Goal: Task Accomplishment & Management: Manage account settings

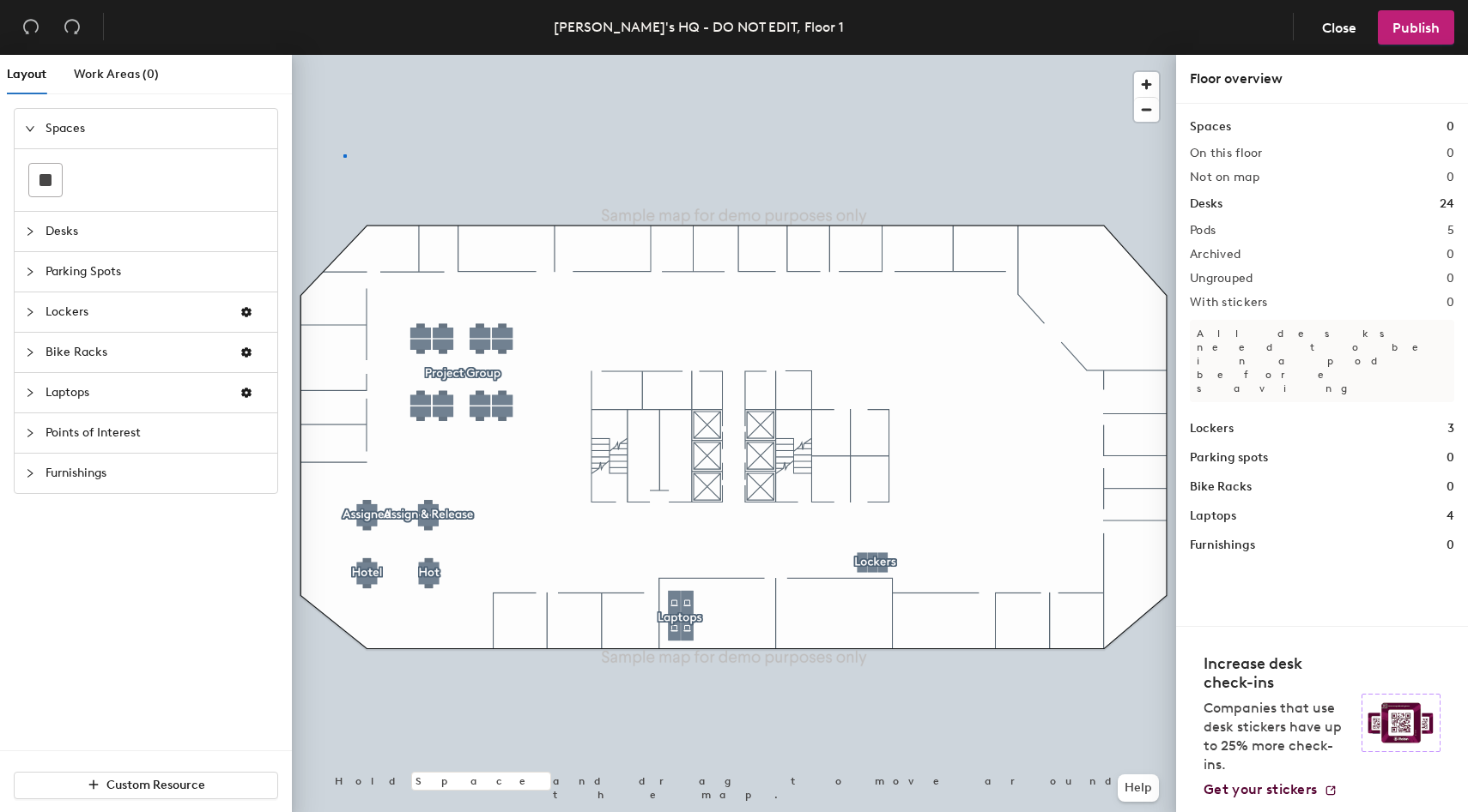
click at [343, 55] on div at bounding box center [734, 55] width 884 height 0
click at [1333, 36] on button "Close" at bounding box center [1339, 28] width 64 height 34
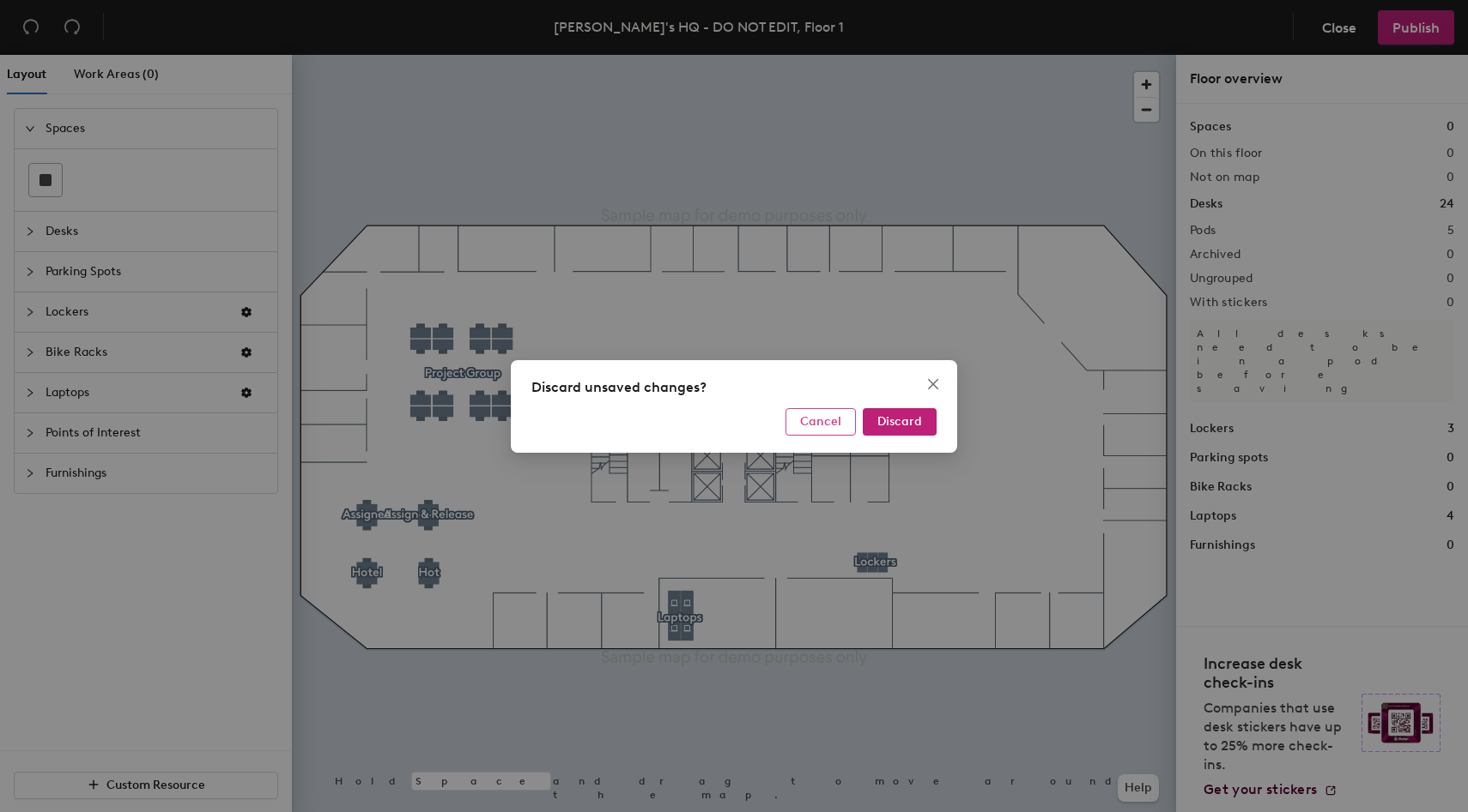
click at [814, 432] on button "Cancel" at bounding box center [820, 422] width 70 height 28
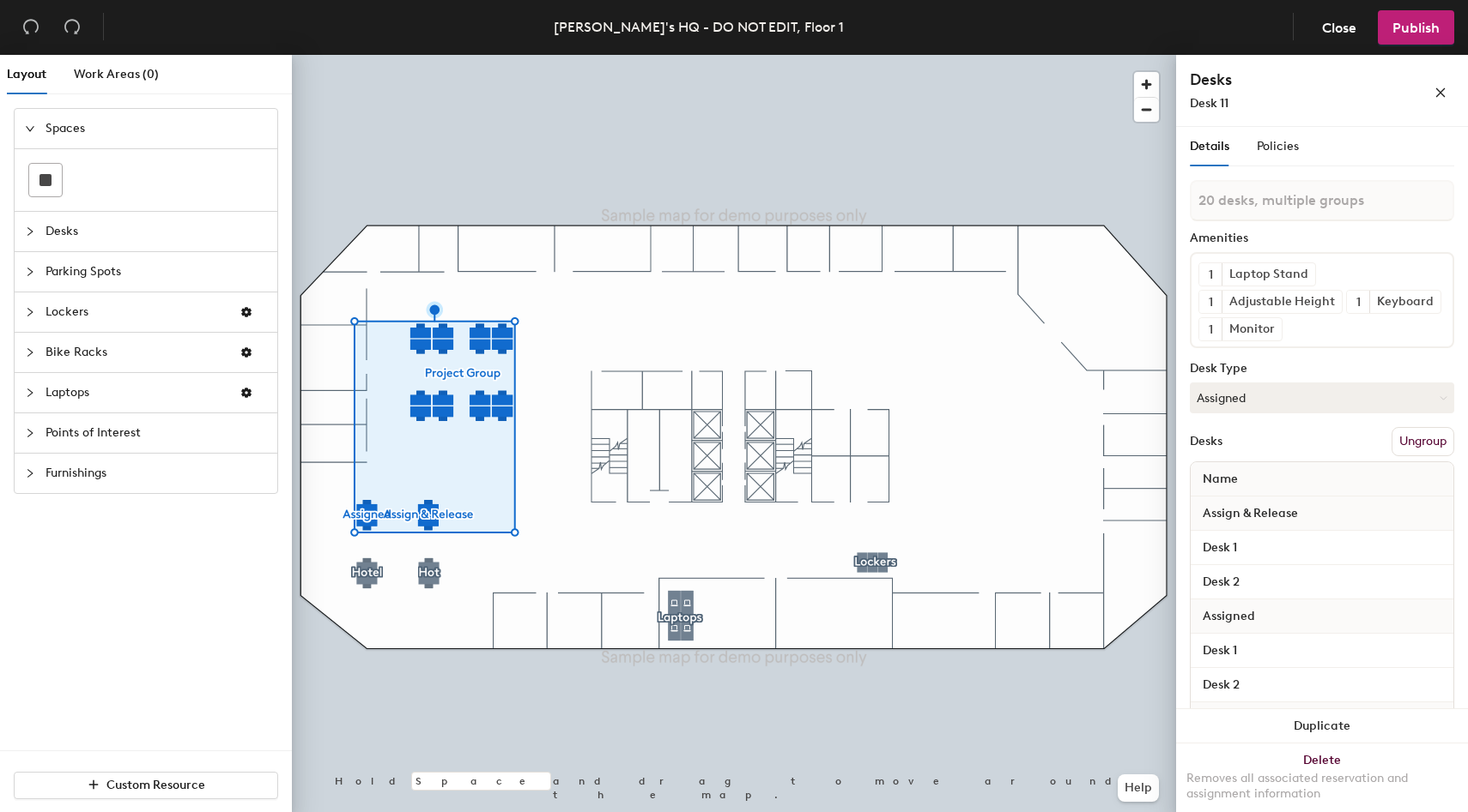
click at [562, 55] on div at bounding box center [734, 55] width 884 height 0
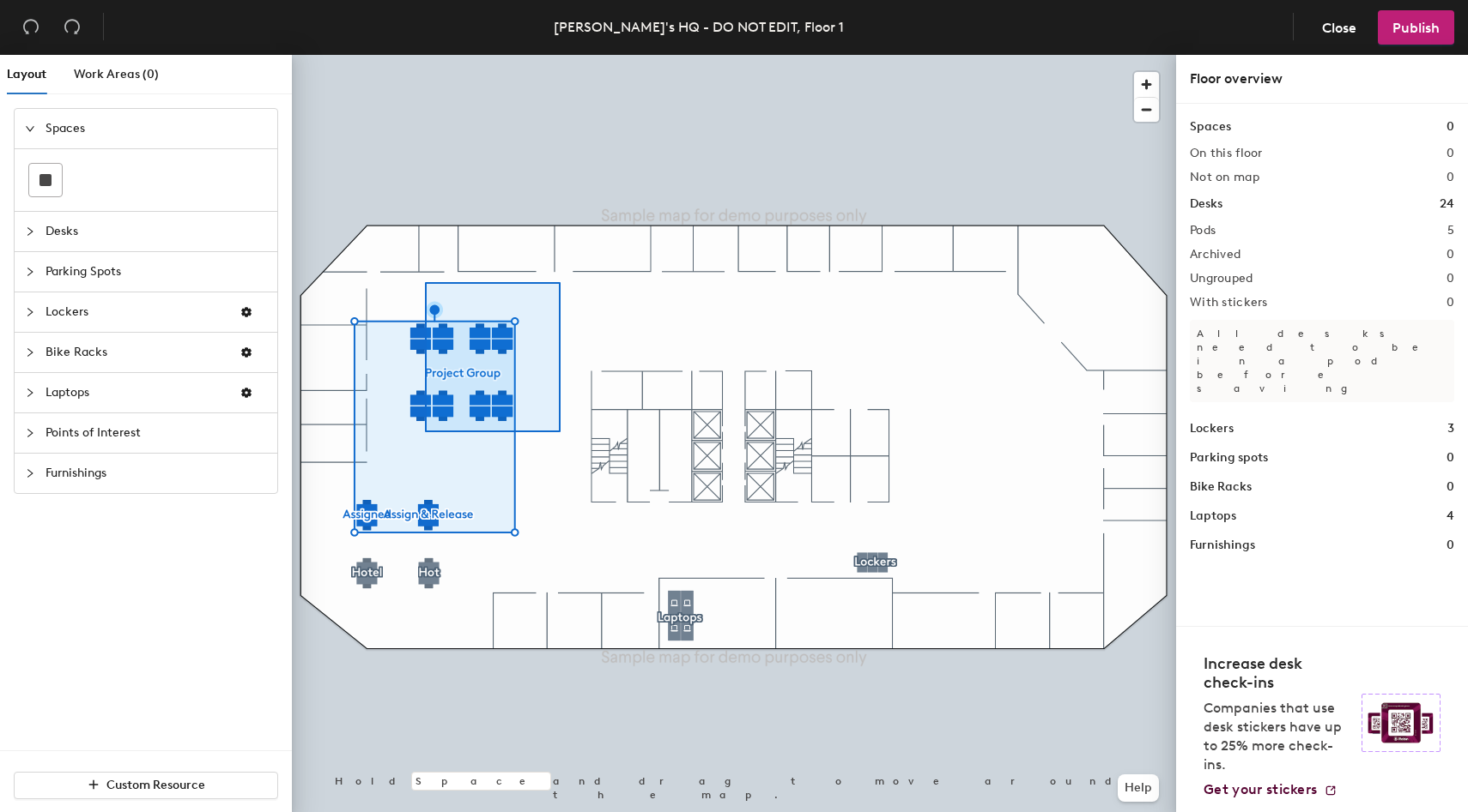
click at [425, 55] on div at bounding box center [734, 55] width 884 height 0
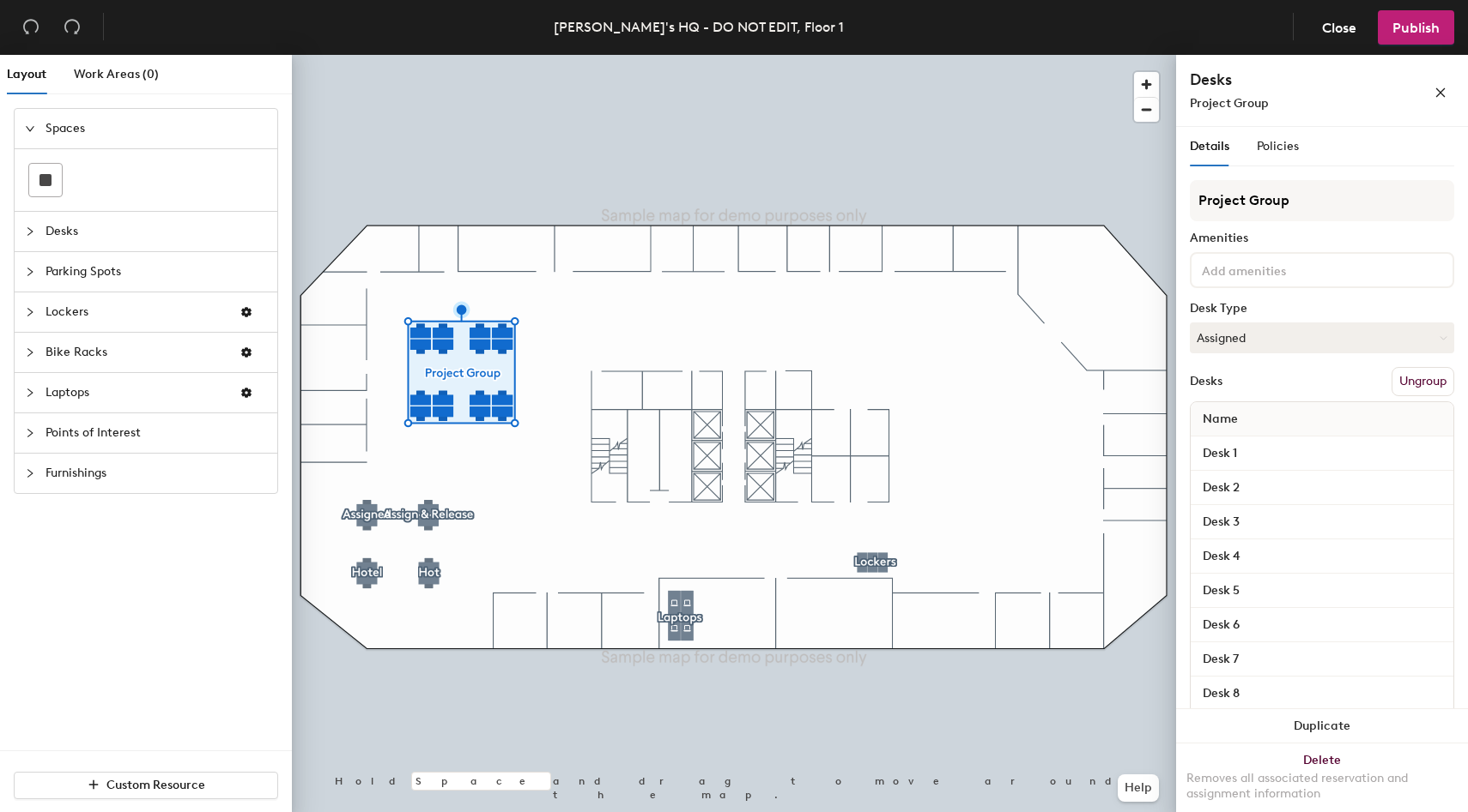
click at [88, 277] on span "Parking Spots" at bounding box center [156, 273] width 221 height 40
click at [124, 261] on icon at bounding box center [122, 261] width 21 height 21
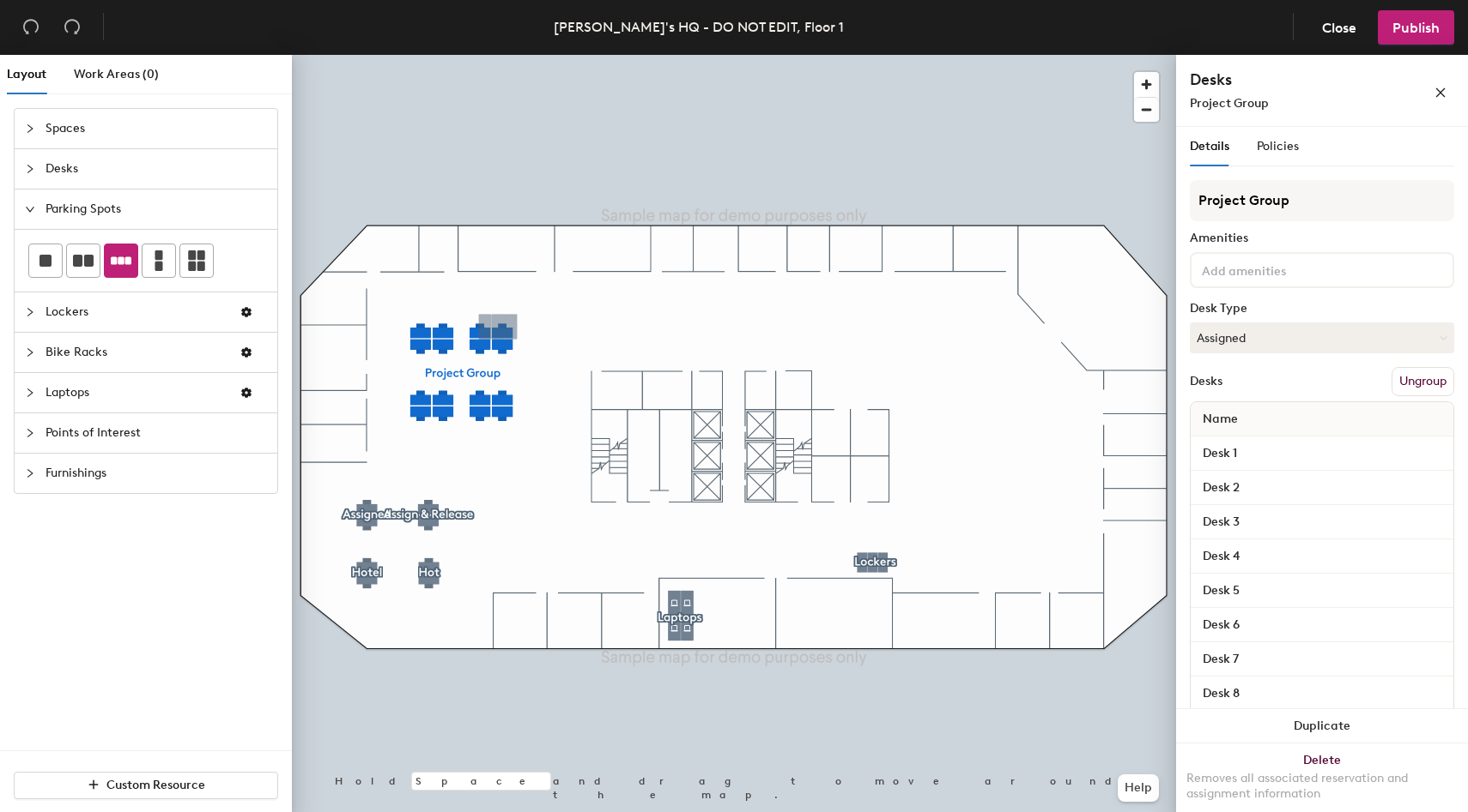
click at [98, 167] on span "Desks" at bounding box center [156, 169] width 221 height 40
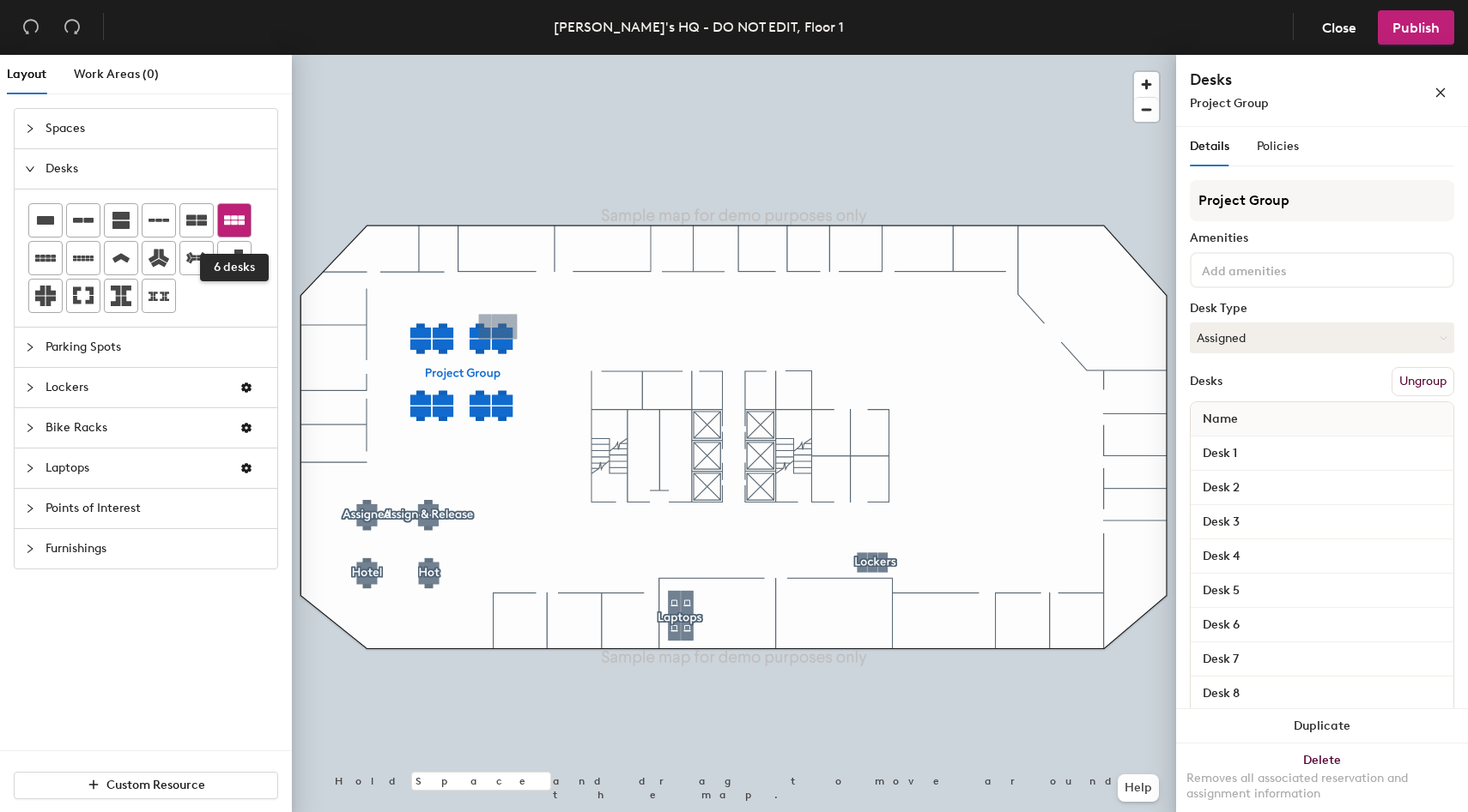
click at [226, 232] on div at bounding box center [234, 220] width 32 height 32
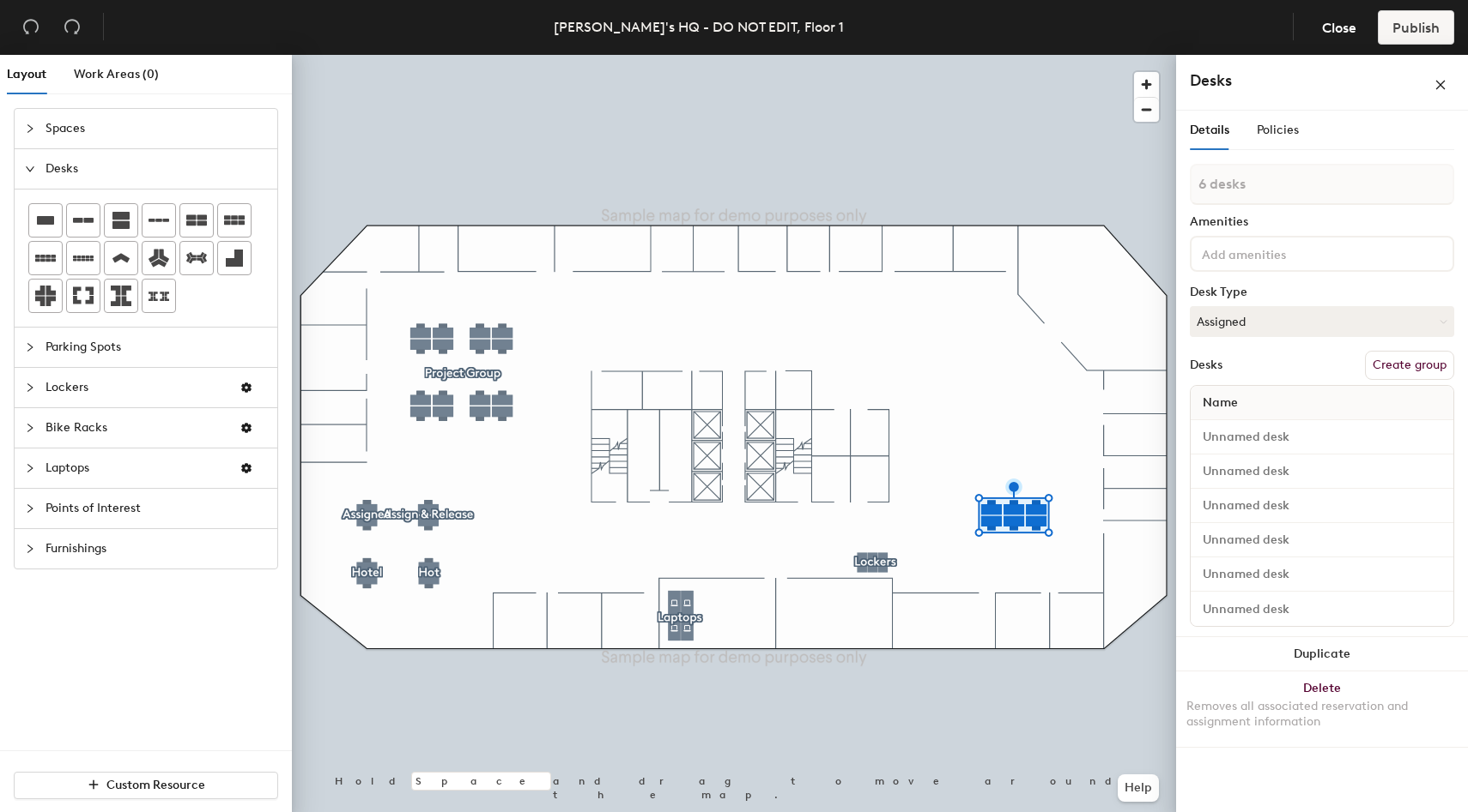
click at [1394, 371] on button "Create group" at bounding box center [1409, 365] width 89 height 29
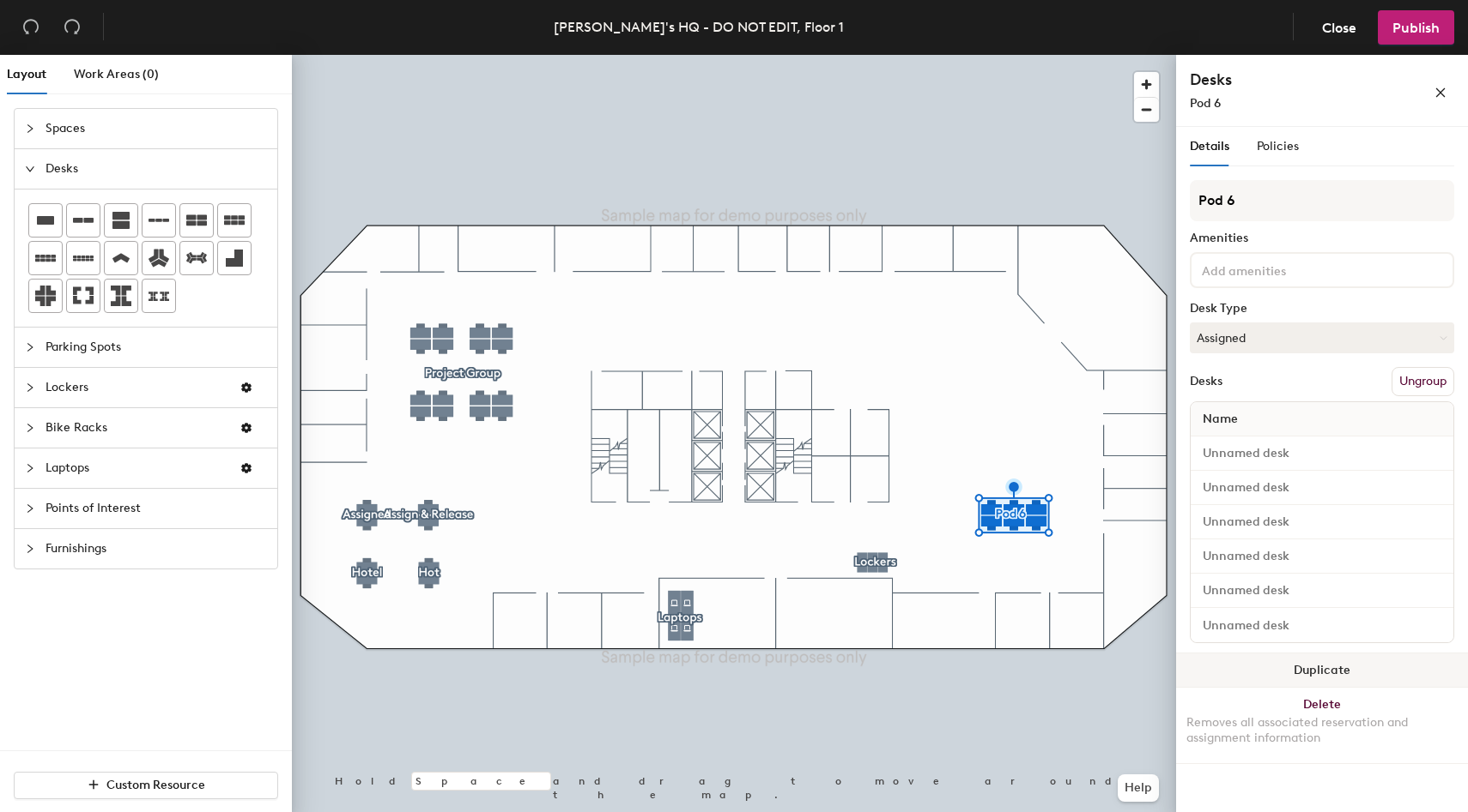
click at [1284, 663] on button "Duplicate" at bounding box center [1321, 670] width 292 height 34
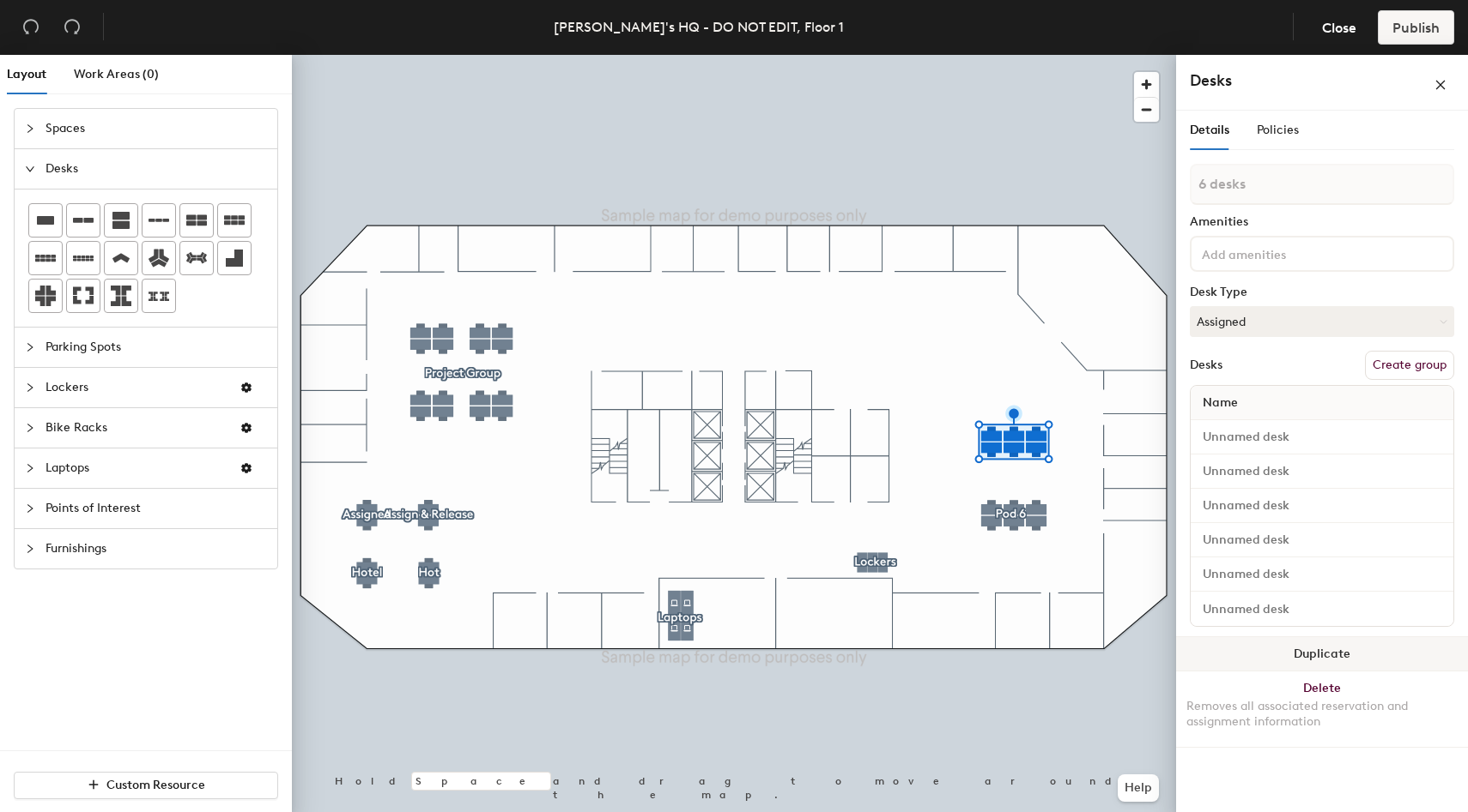
click at [1305, 658] on button "Duplicate" at bounding box center [1321, 654] width 292 height 34
click at [1367, 363] on button "Create group" at bounding box center [1409, 365] width 89 height 29
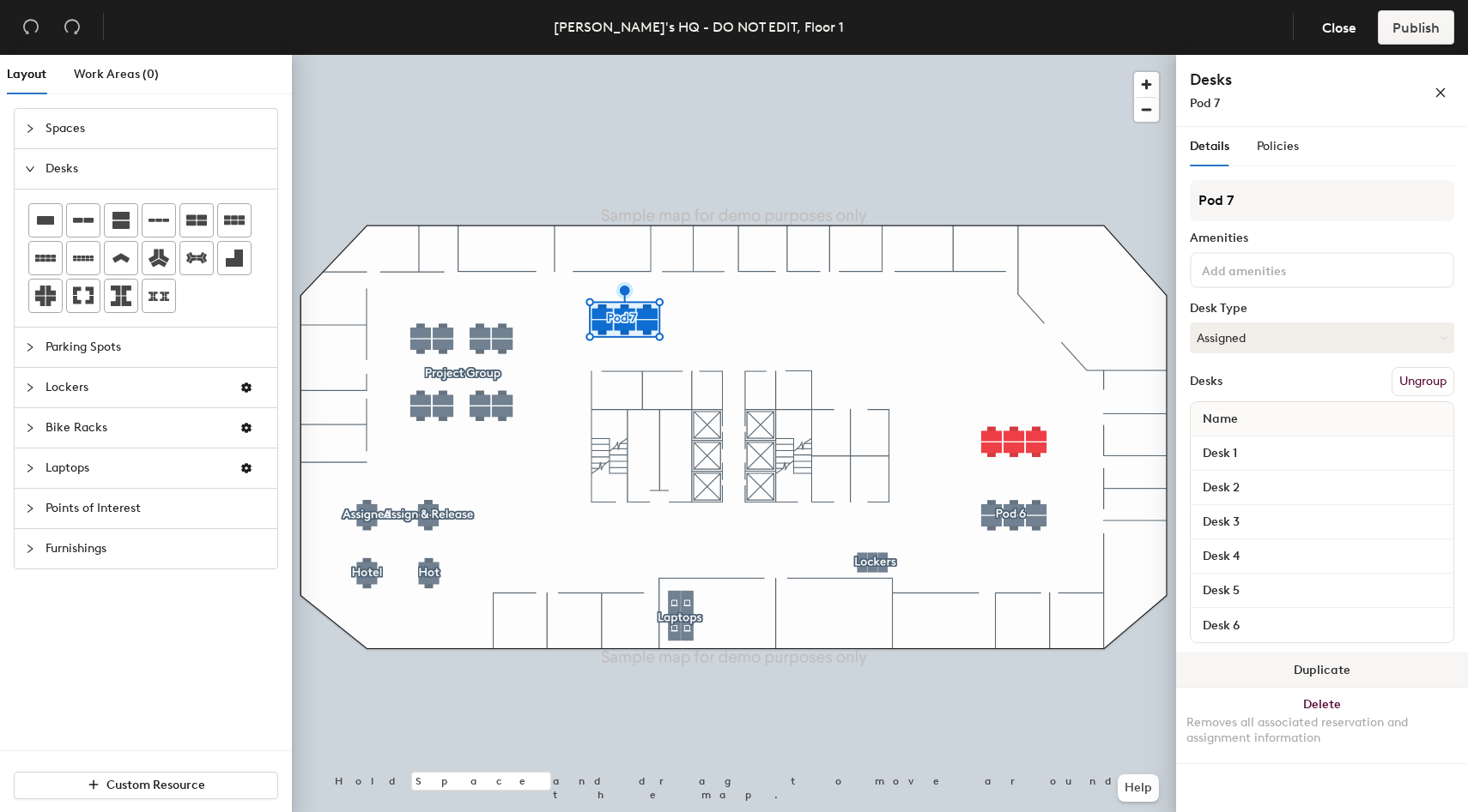
click at [1351, 664] on button "Duplicate" at bounding box center [1321, 670] width 292 height 34
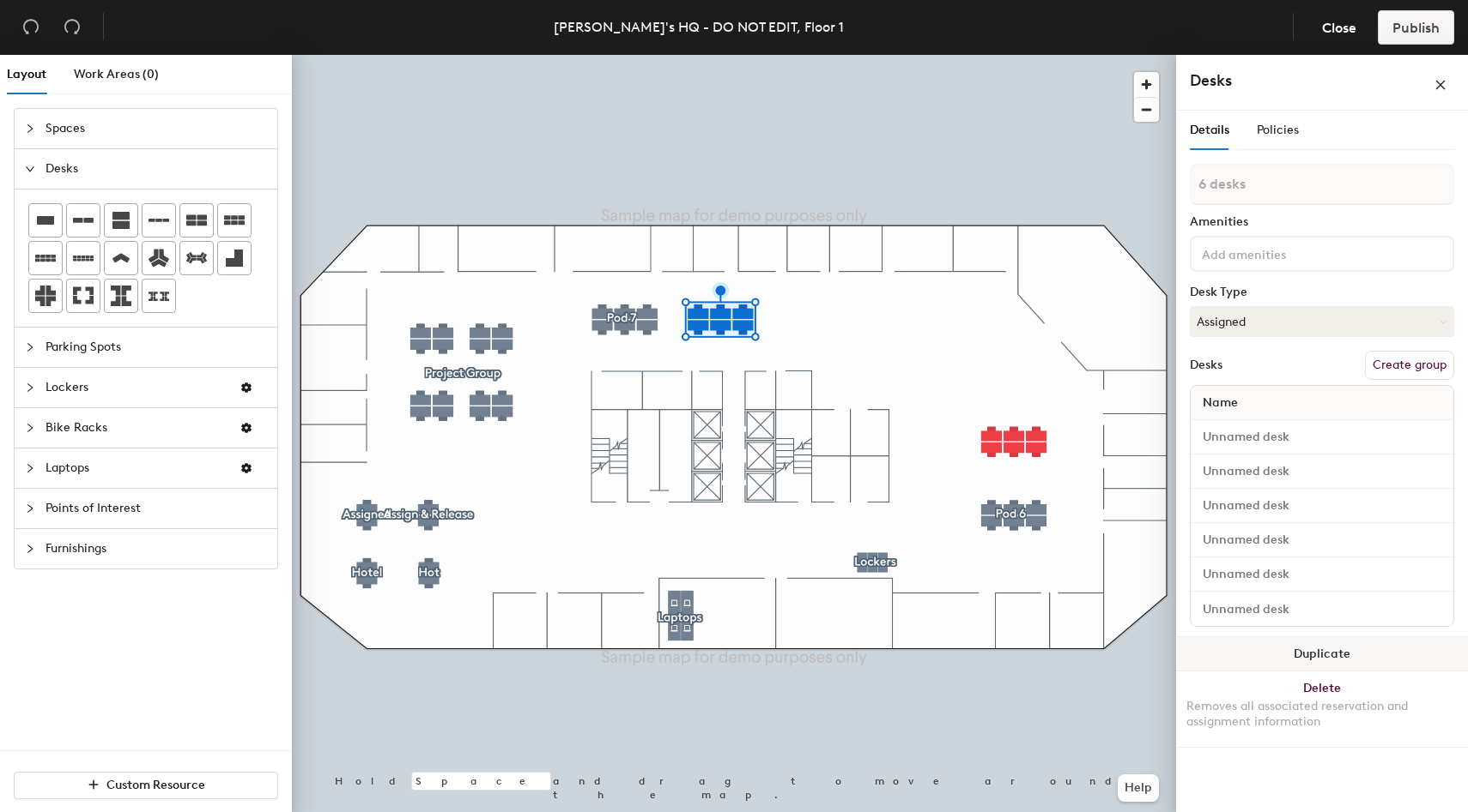
click at [1326, 653] on button "Duplicate" at bounding box center [1321, 654] width 292 height 34
click at [685, 55] on div at bounding box center [734, 55] width 884 height 0
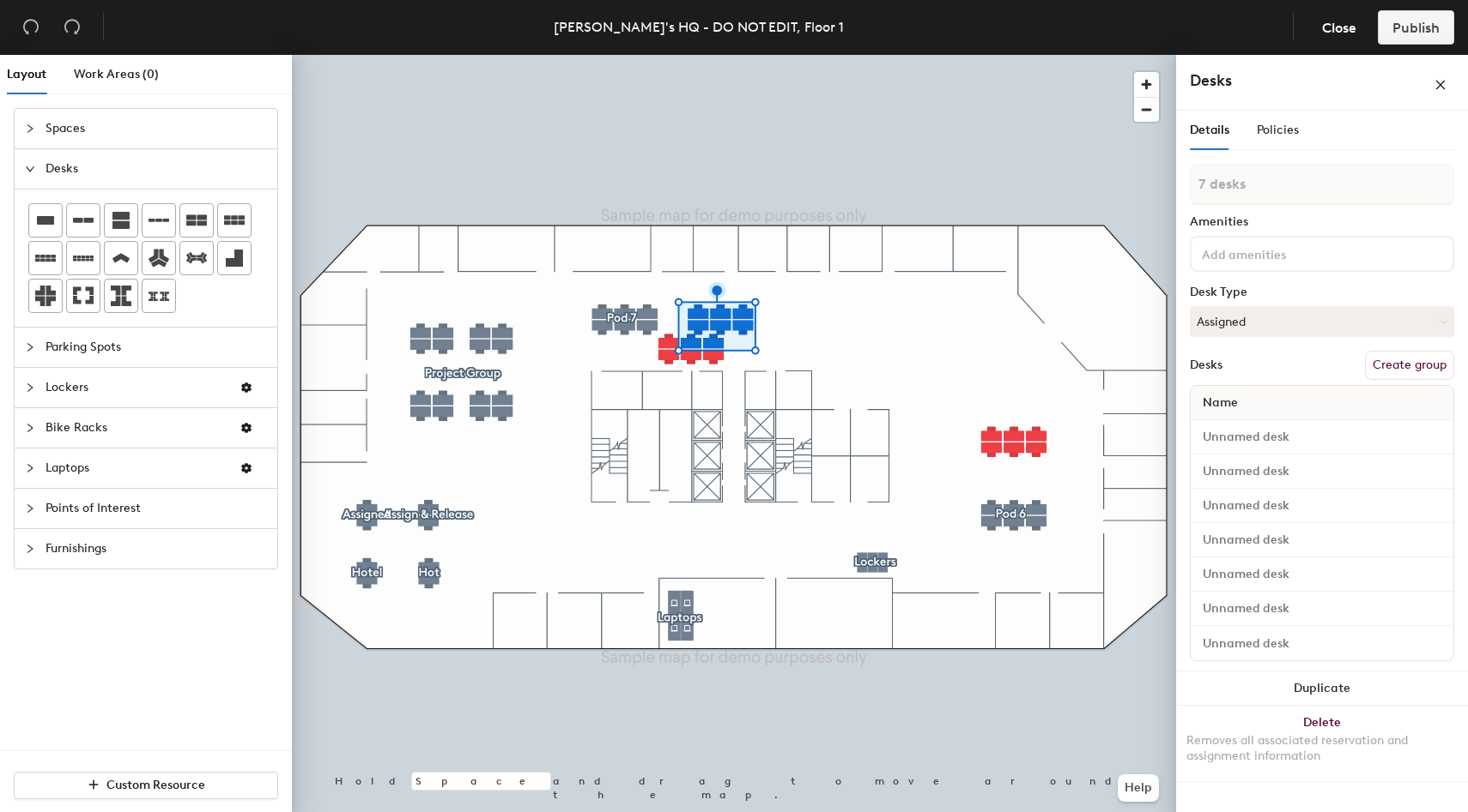
type input "6 desks"
click at [1427, 368] on button "Create group" at bounding box center [1409, 365] width 89 height 29
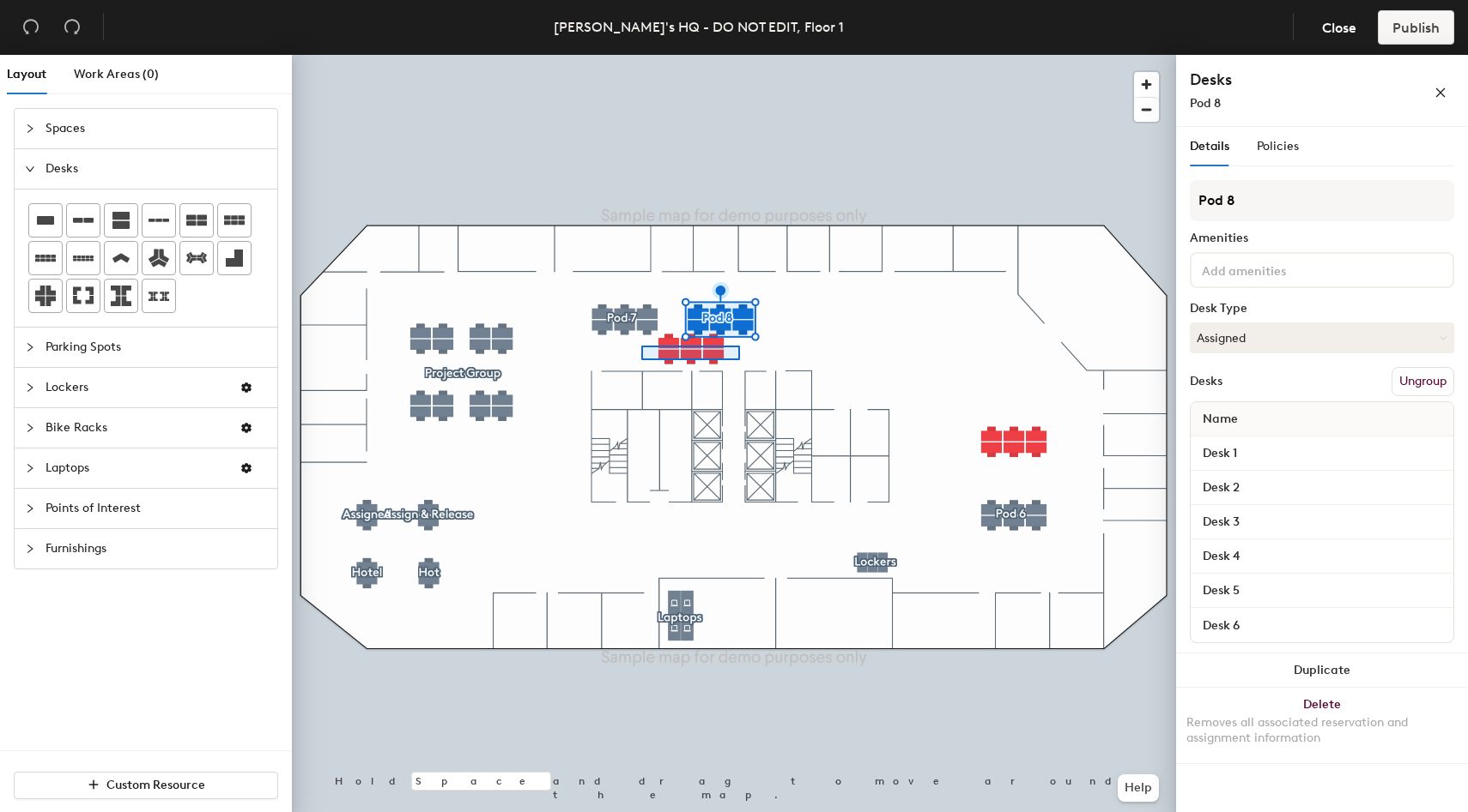
click at [642, 55] on div at bounding box center [734, 55] width 884 height 0
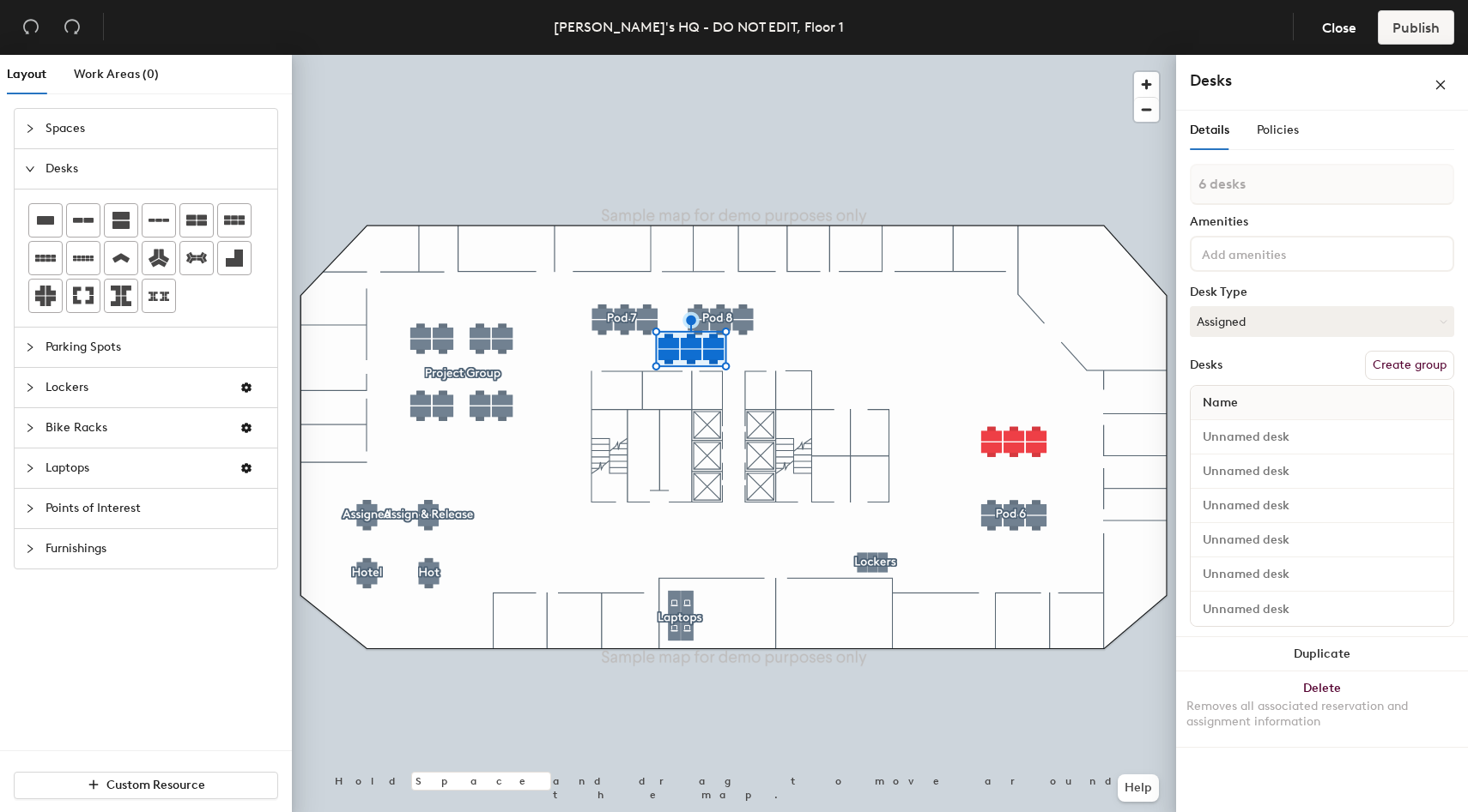
click at [1395, 367] on button "Create group" at bounding box center [1409, 365] width 89 height 29
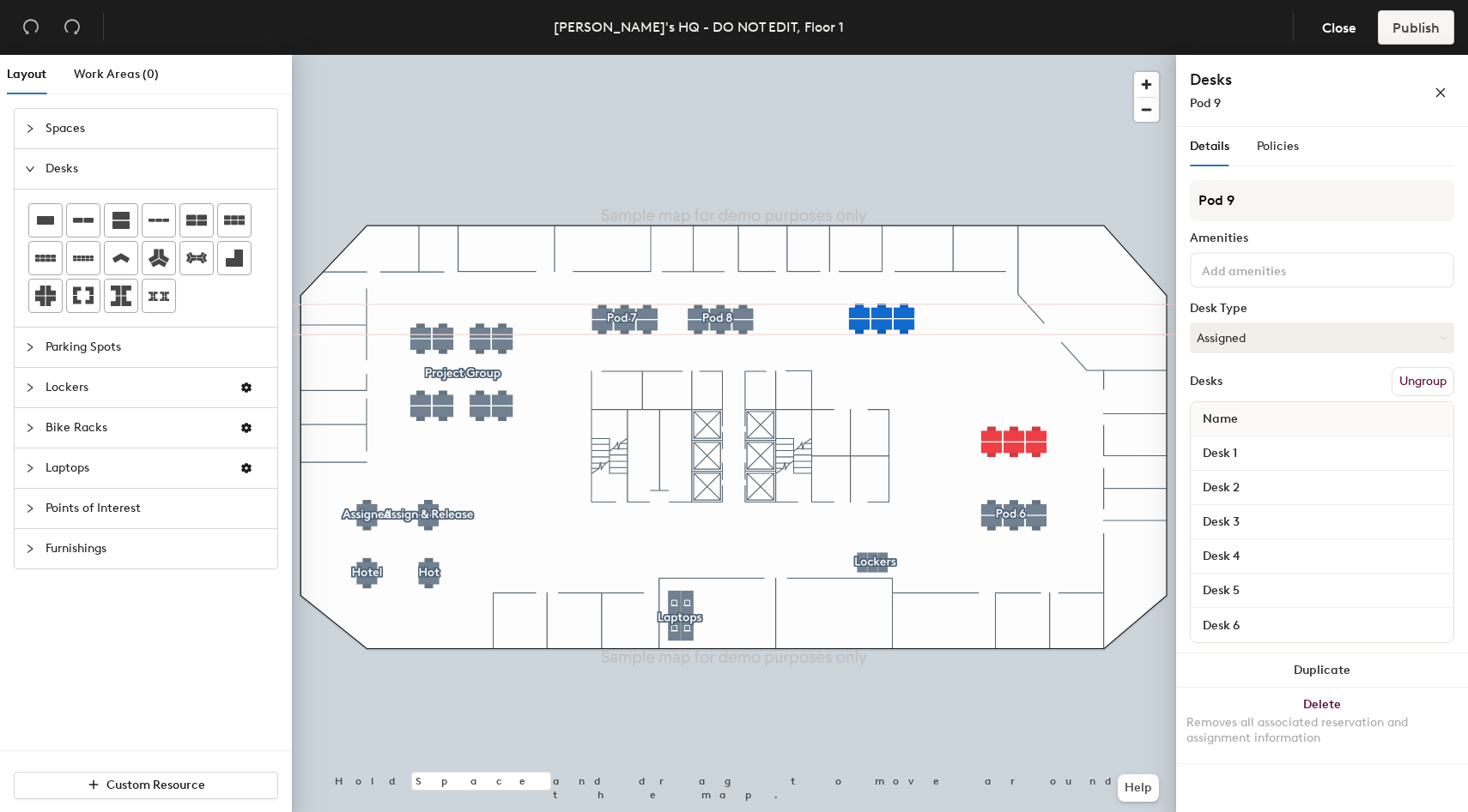
click at [748, 55] on div at bounding box center [734, 55] width 884 height 0
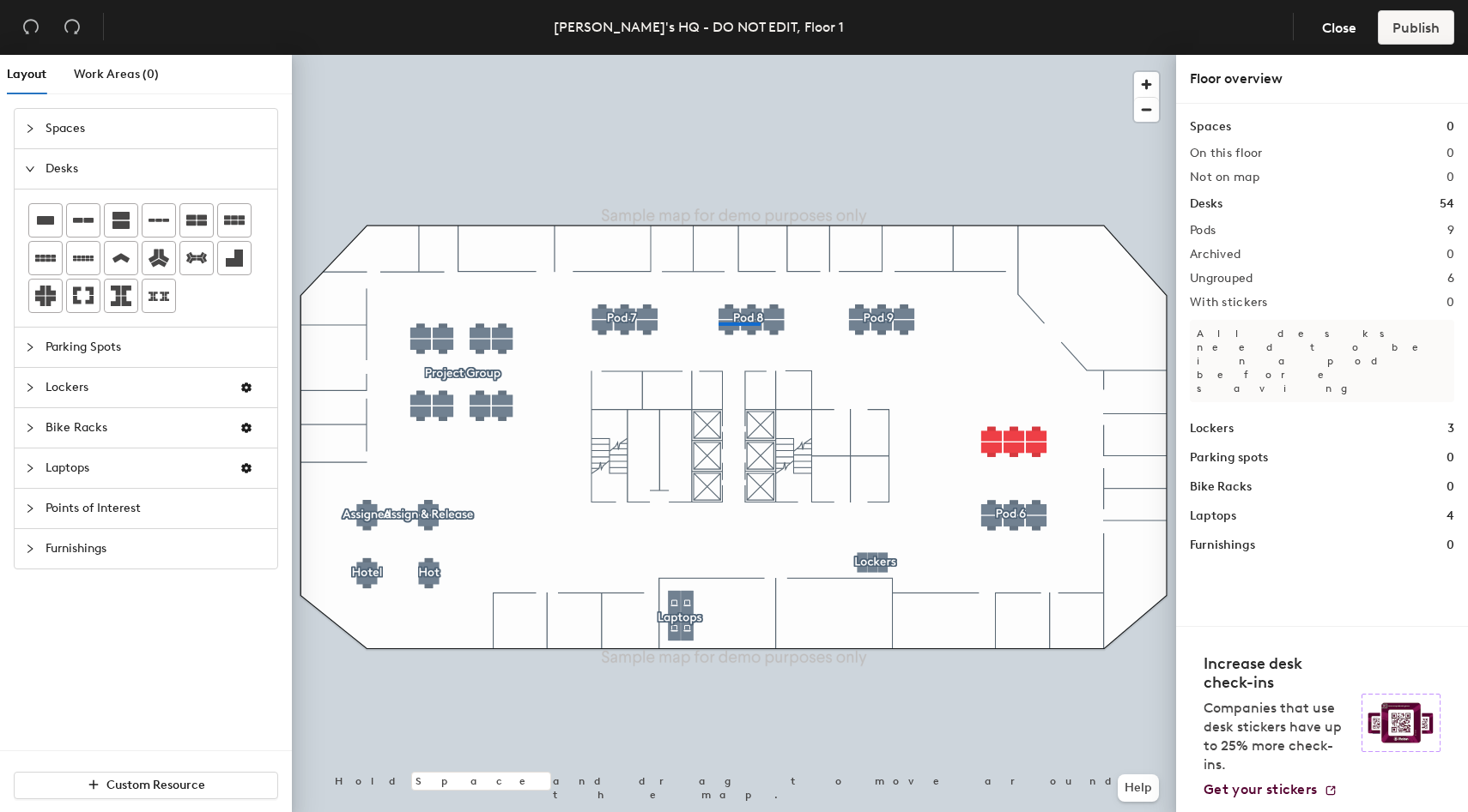
click at [718, 55] on div at bounding box center [734, 55] width 884 height 0
click at [713, 55] on div at bounding box center [734, 55] width 884 height 0
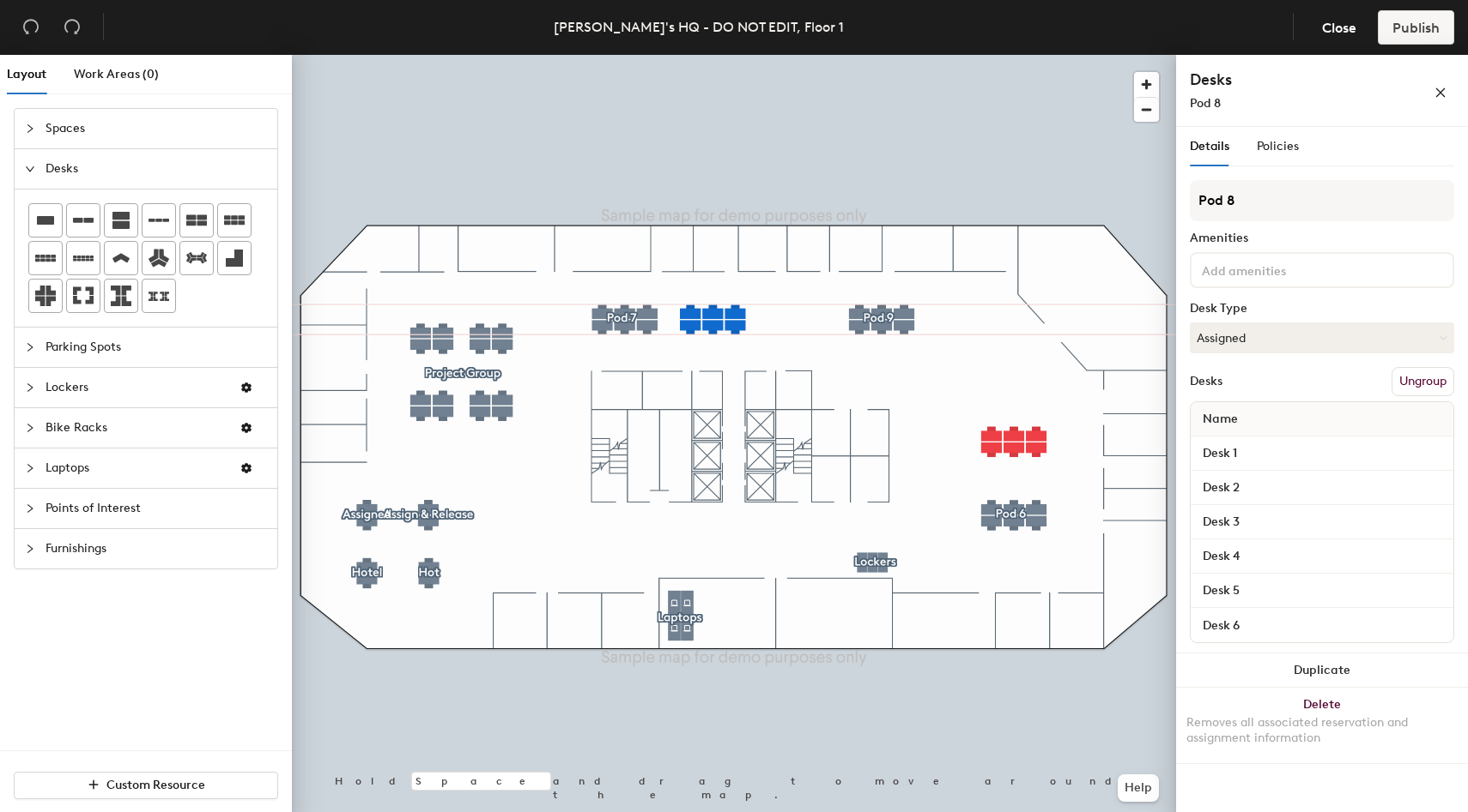
click at [812, 55] on div at bounding box center [734, 55] width 884 height 0
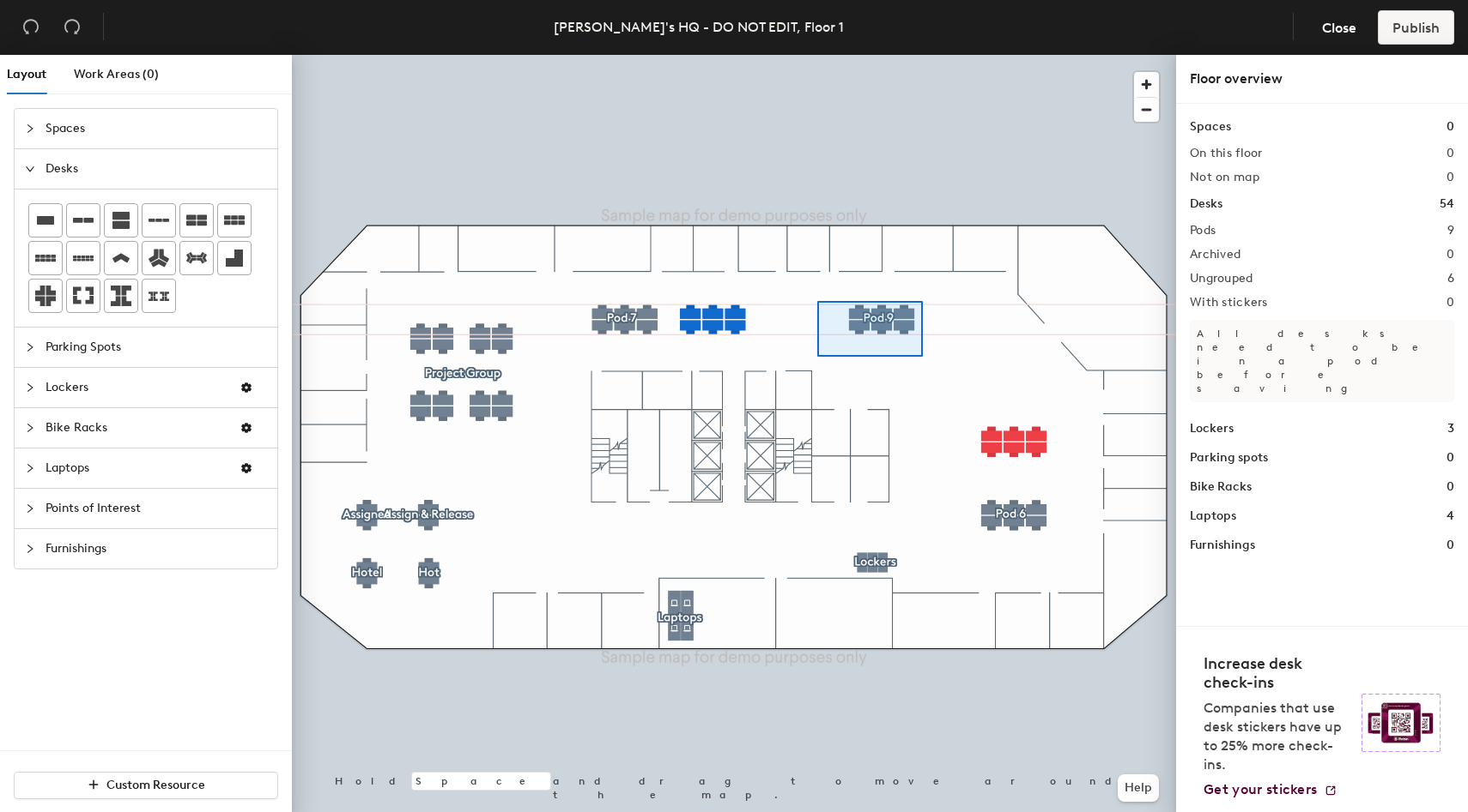
click at [817, 55] on div at bounding box center [734, 55] width 884 height 0
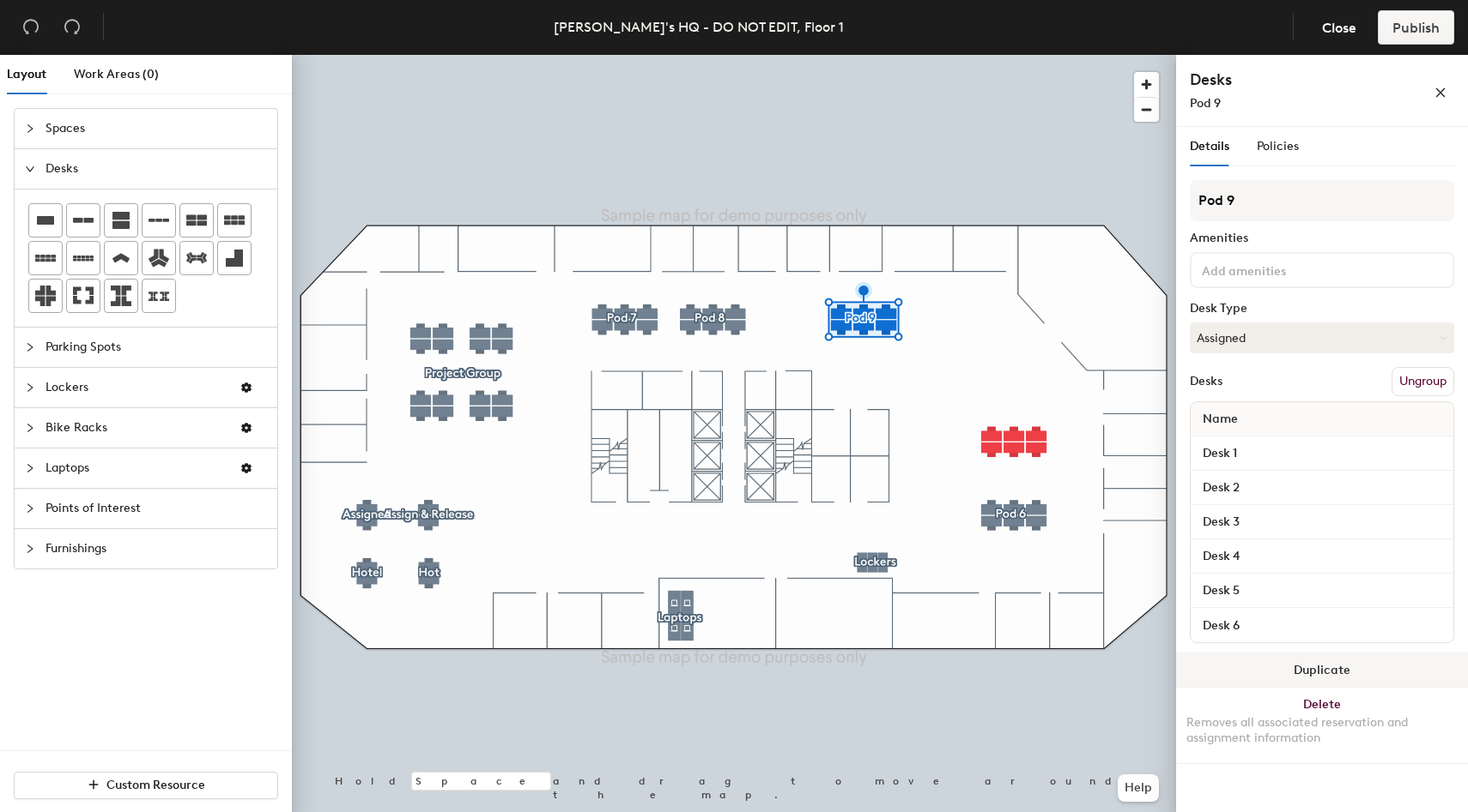
click at [1256, 662] on button "Duplicate" at bounding box center [1321, 670] width 292 height 34
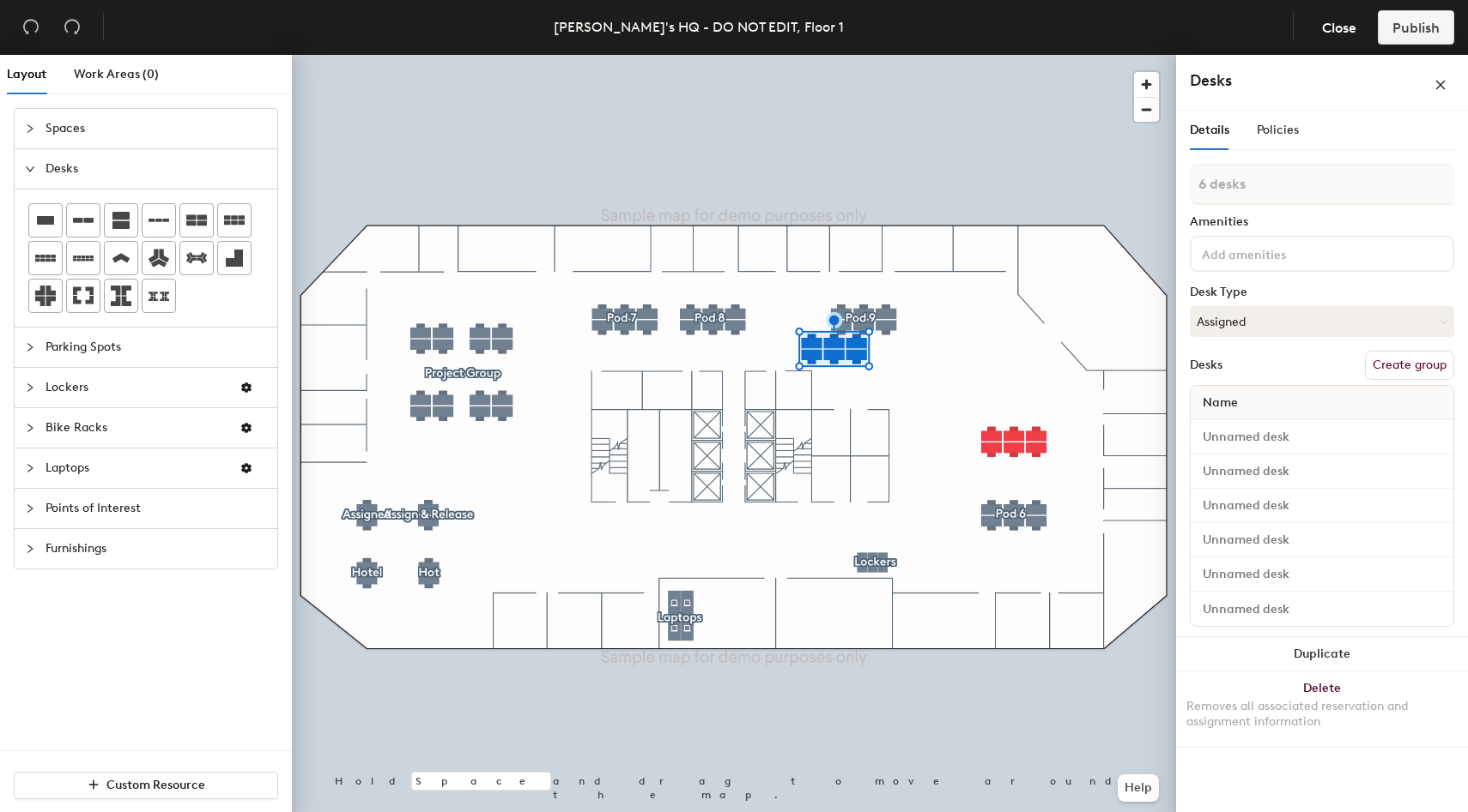
click at [1399, 357] on button "Create group" at bounding box center [1409, 365] width 89 height 29
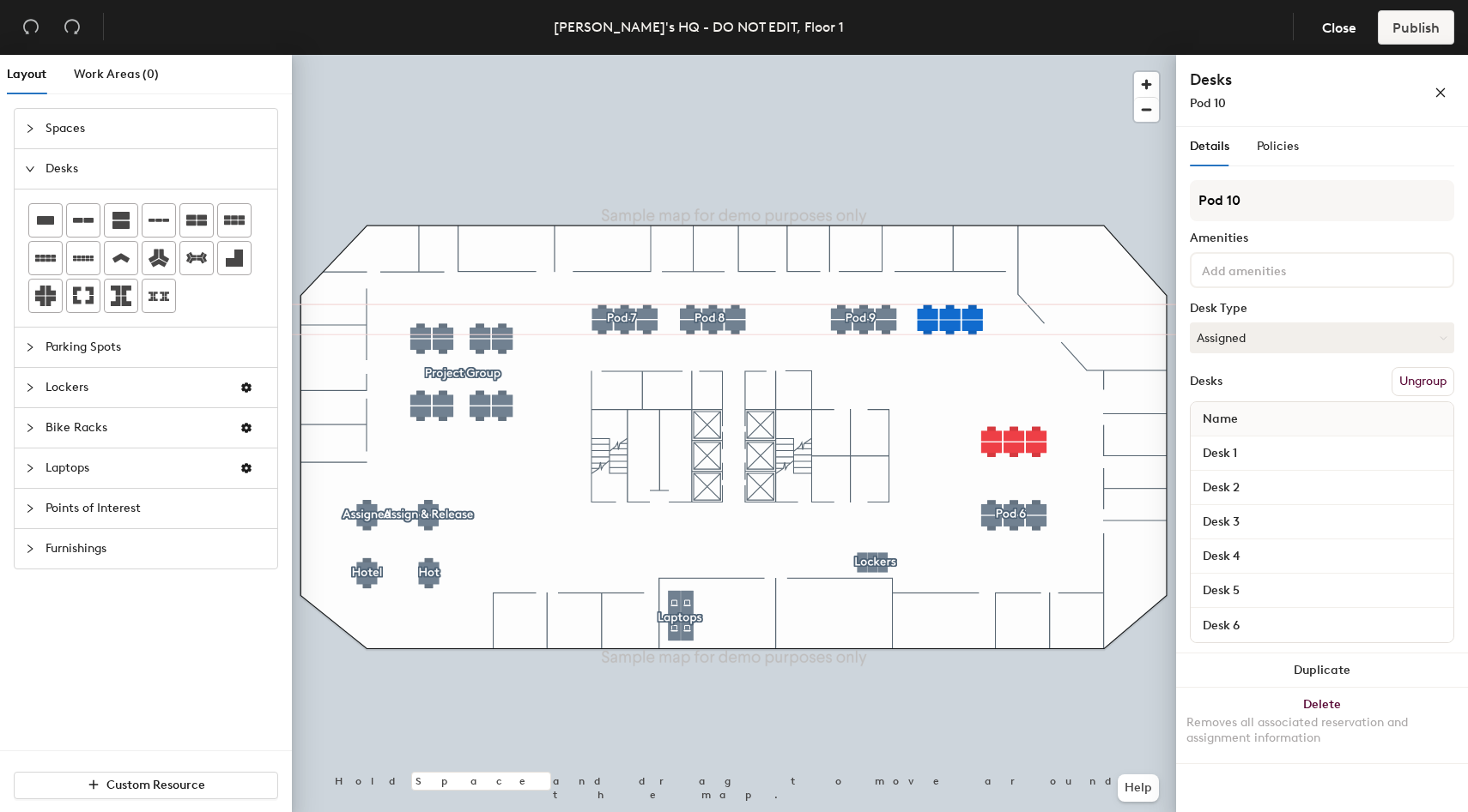
click at [930, 55] on div at bounding box center [734, 55] width 884 height 0
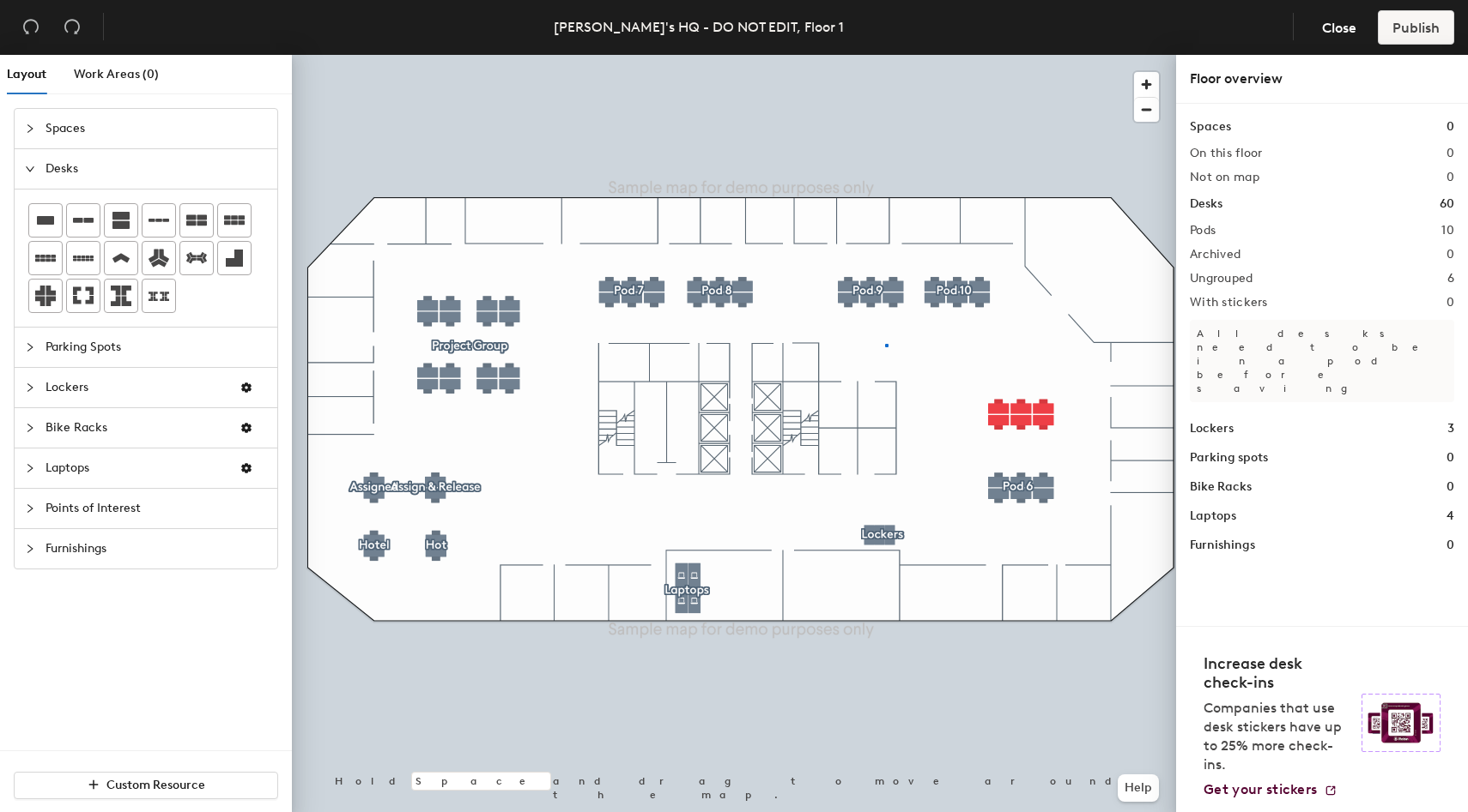
click at [885, 55] on div at bounding box center [734, 55] width 884 height 0
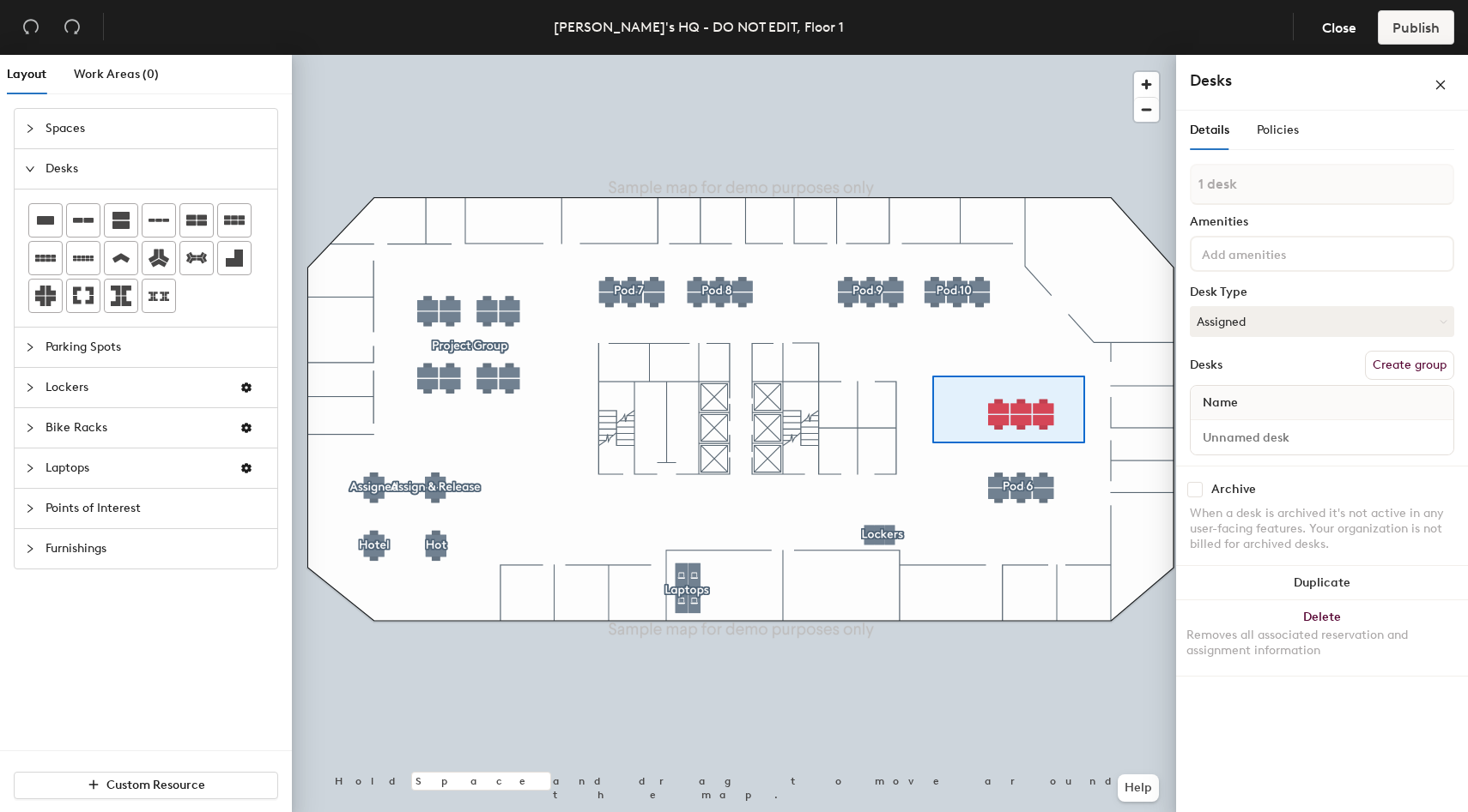
click at [932, 55] on div at bounding box center [734, 55] width 884 height 0
type input "6 desks"
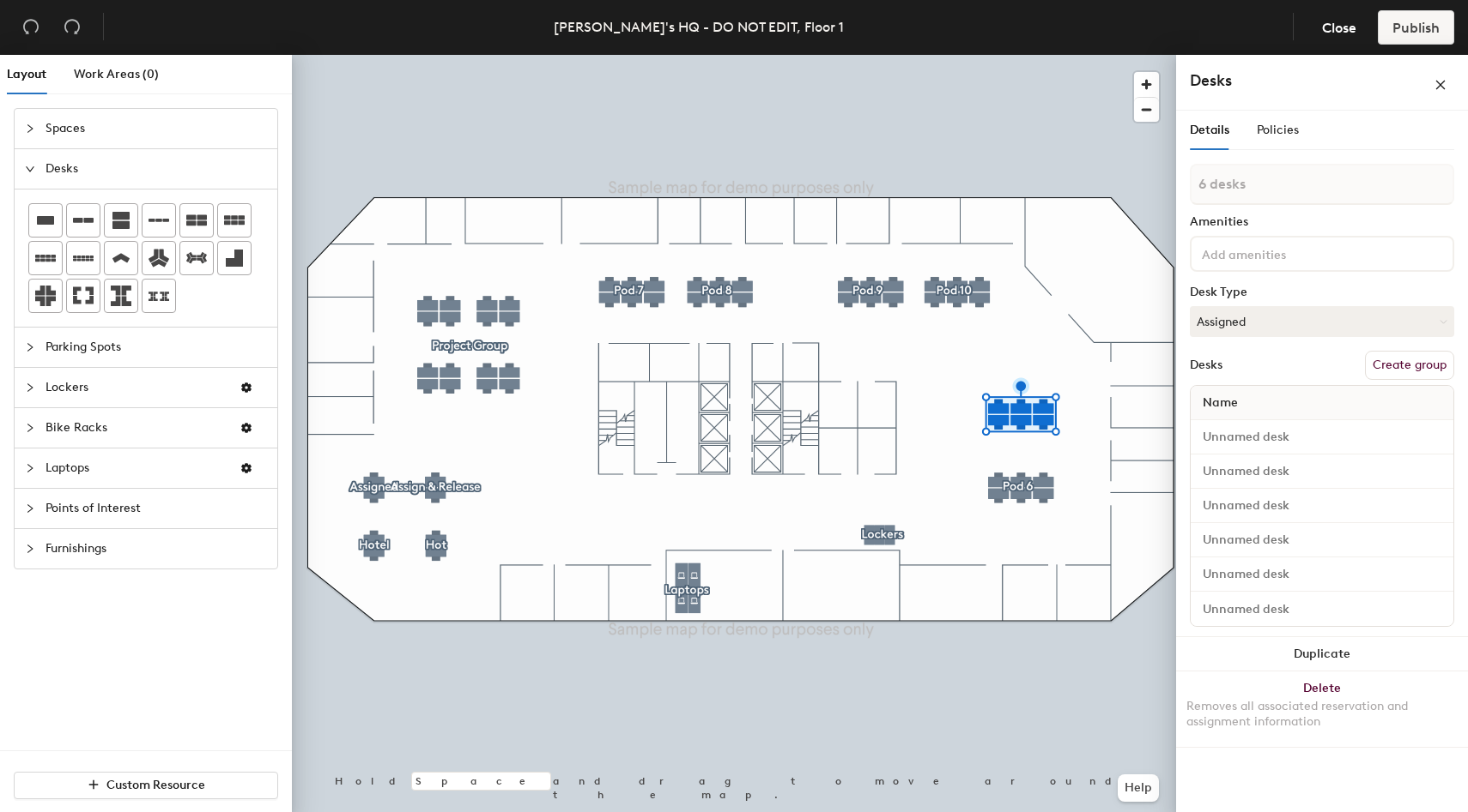
click at [1420, 364] on button "Create group" at bounding box center [1409, 365] width 89 height 29
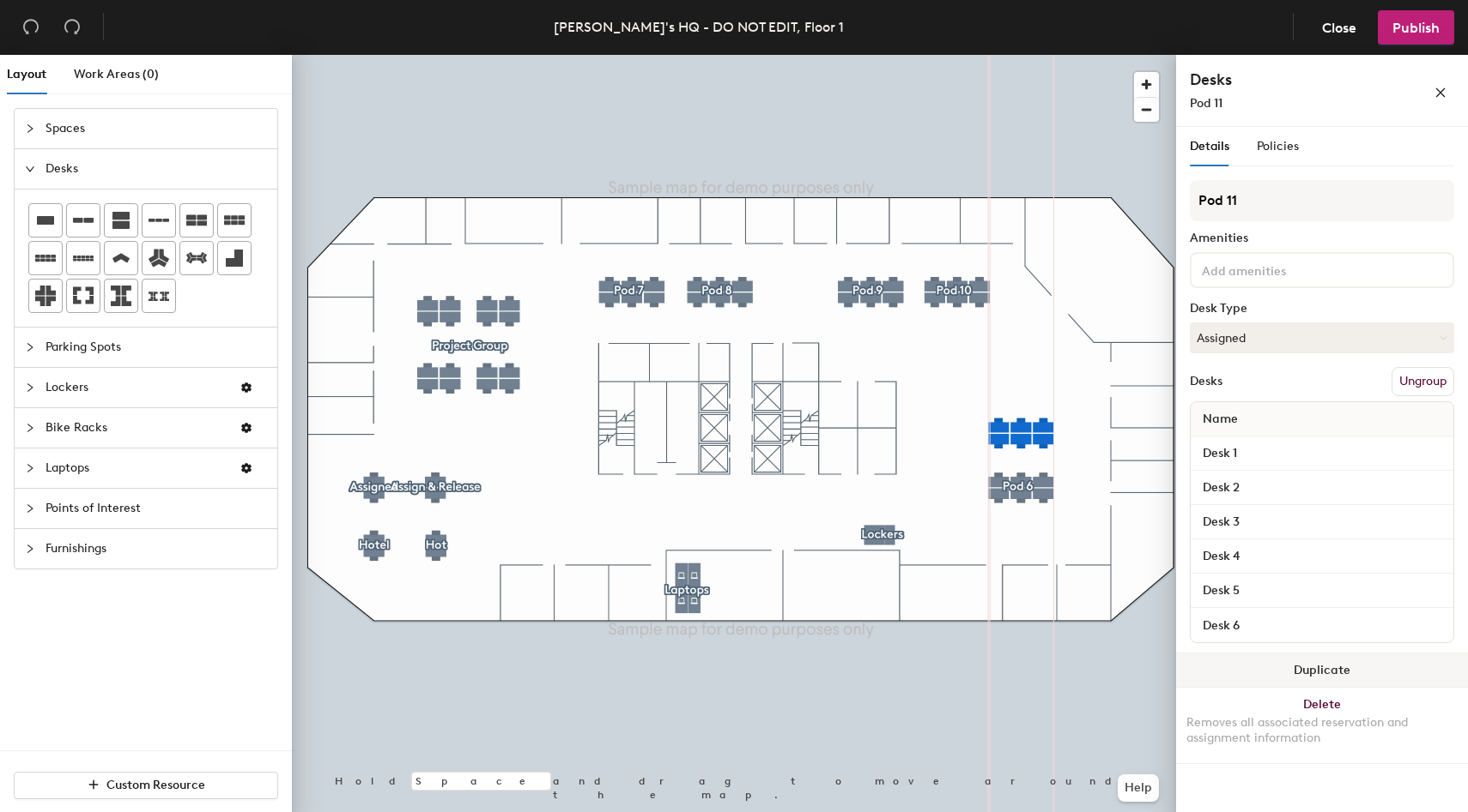
click at [1263, 670] on button "Duplicate" at bounding box center [1321, 670] width 292 height 34
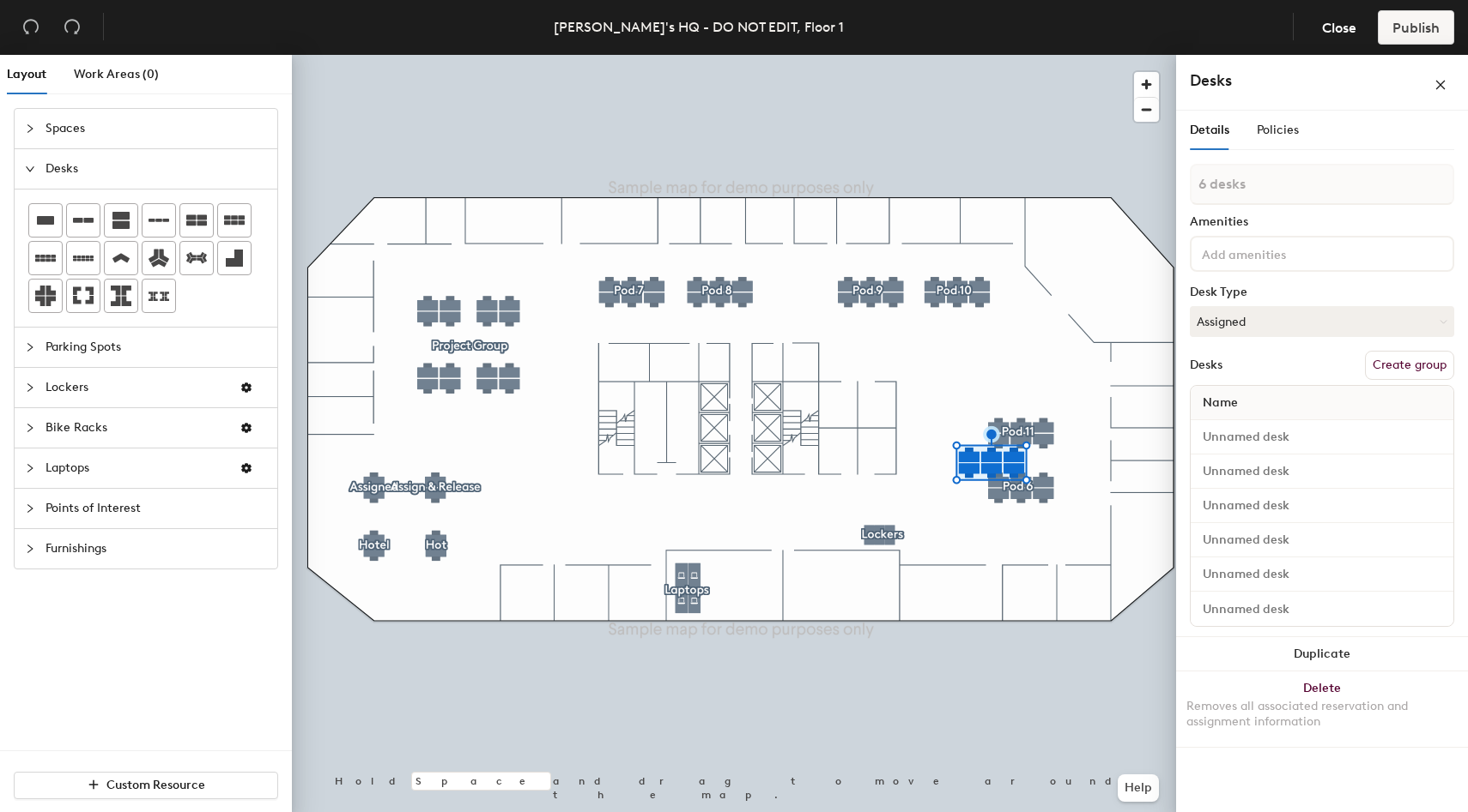
click at [1367, 360] on button "Create group" at bounding box center [1409, 365] width 89 height 29
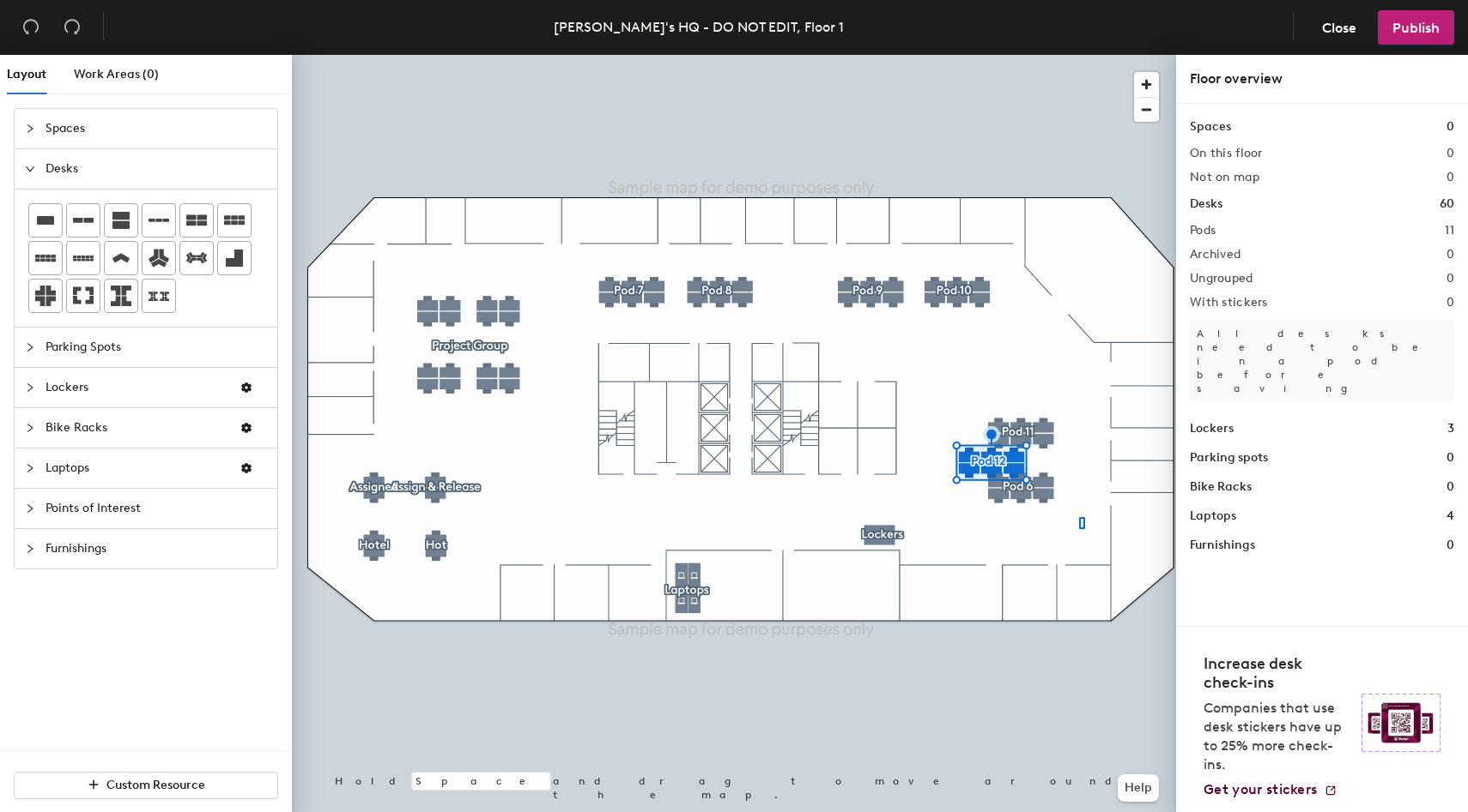
click at [932, 55] on div at bounding box center [734, 55] width 884 height 0
click at [1015, 55] on div at bounding box center [734, 55] width 884 height 0
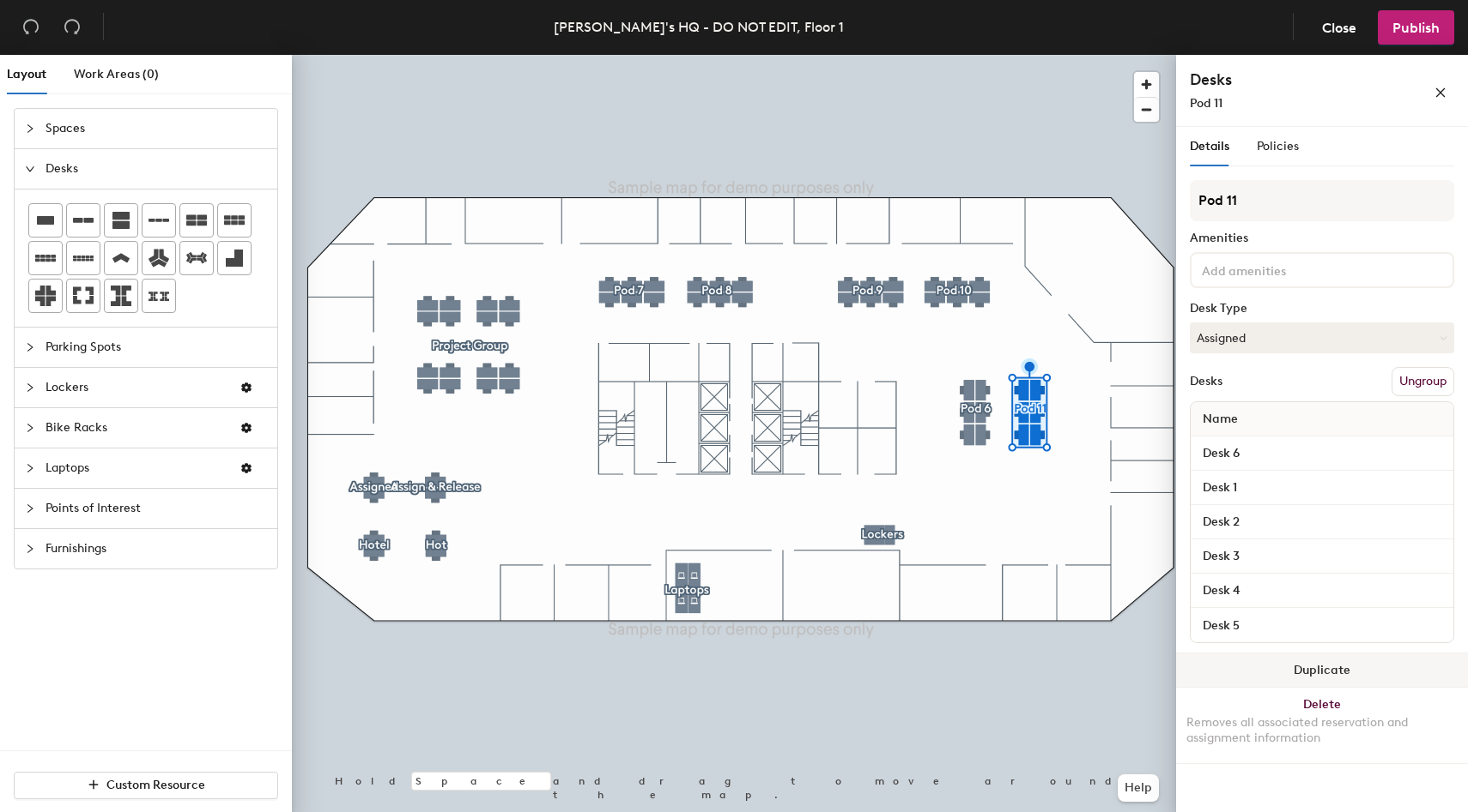
click at [1326, 665] on button "Duplicate" at bounding box center [1321, 670] width 292 height 34
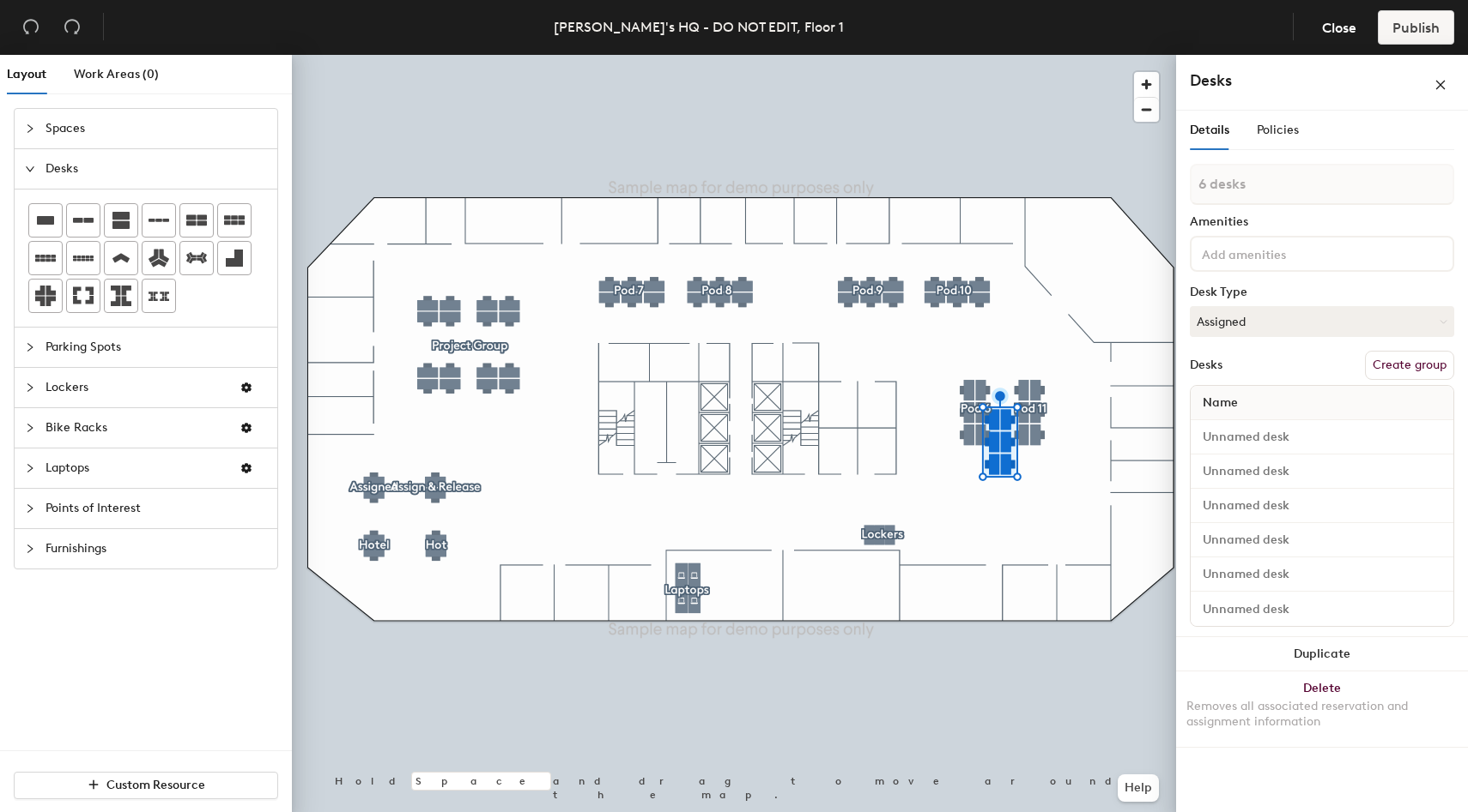
click at [1423, 365] on button "Create group" at bounding box center [1409, 365] width 89 height 29
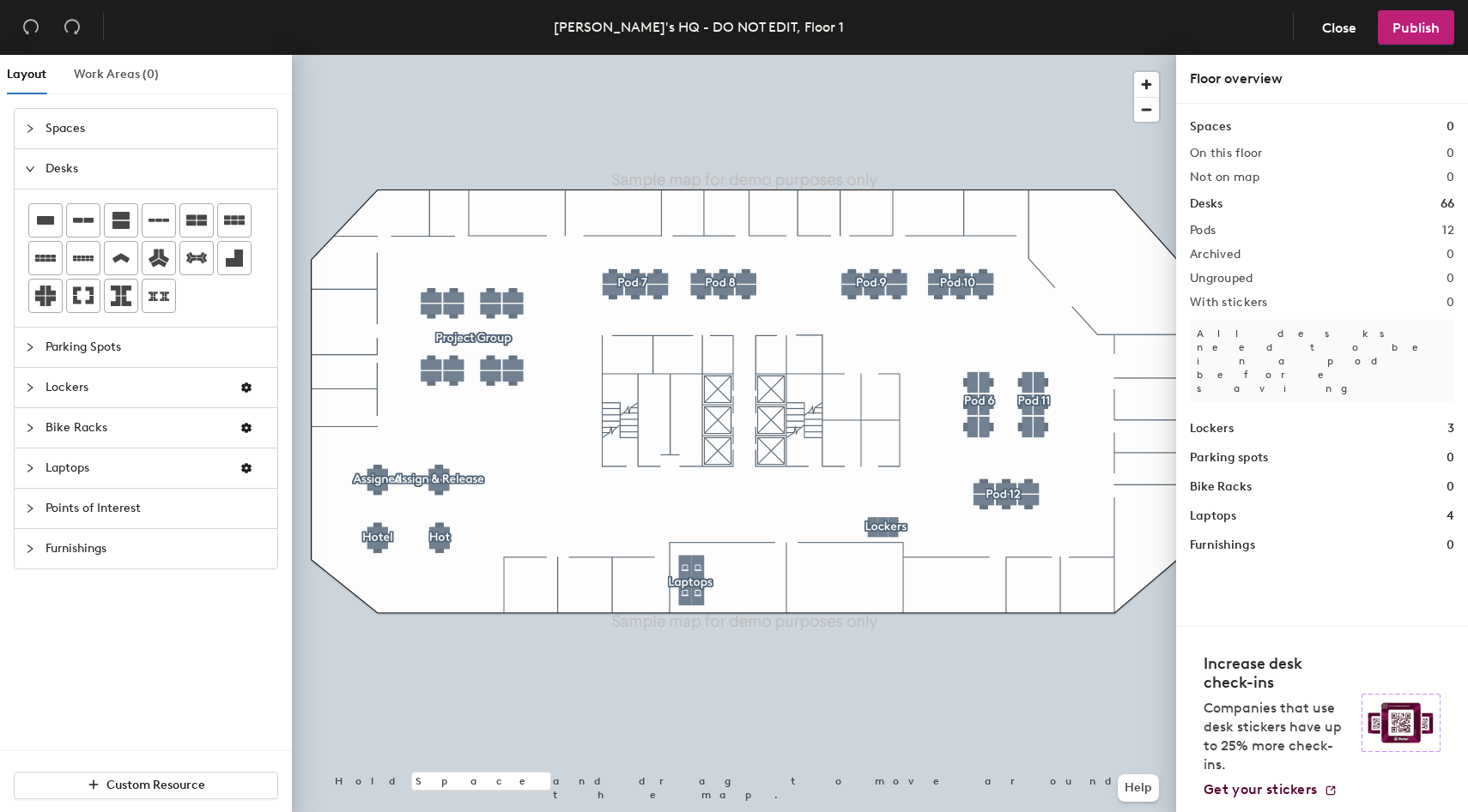
click at [145, 88] on div "Work Areas (0)" at bounding box center [116, 75] width 85 height 40
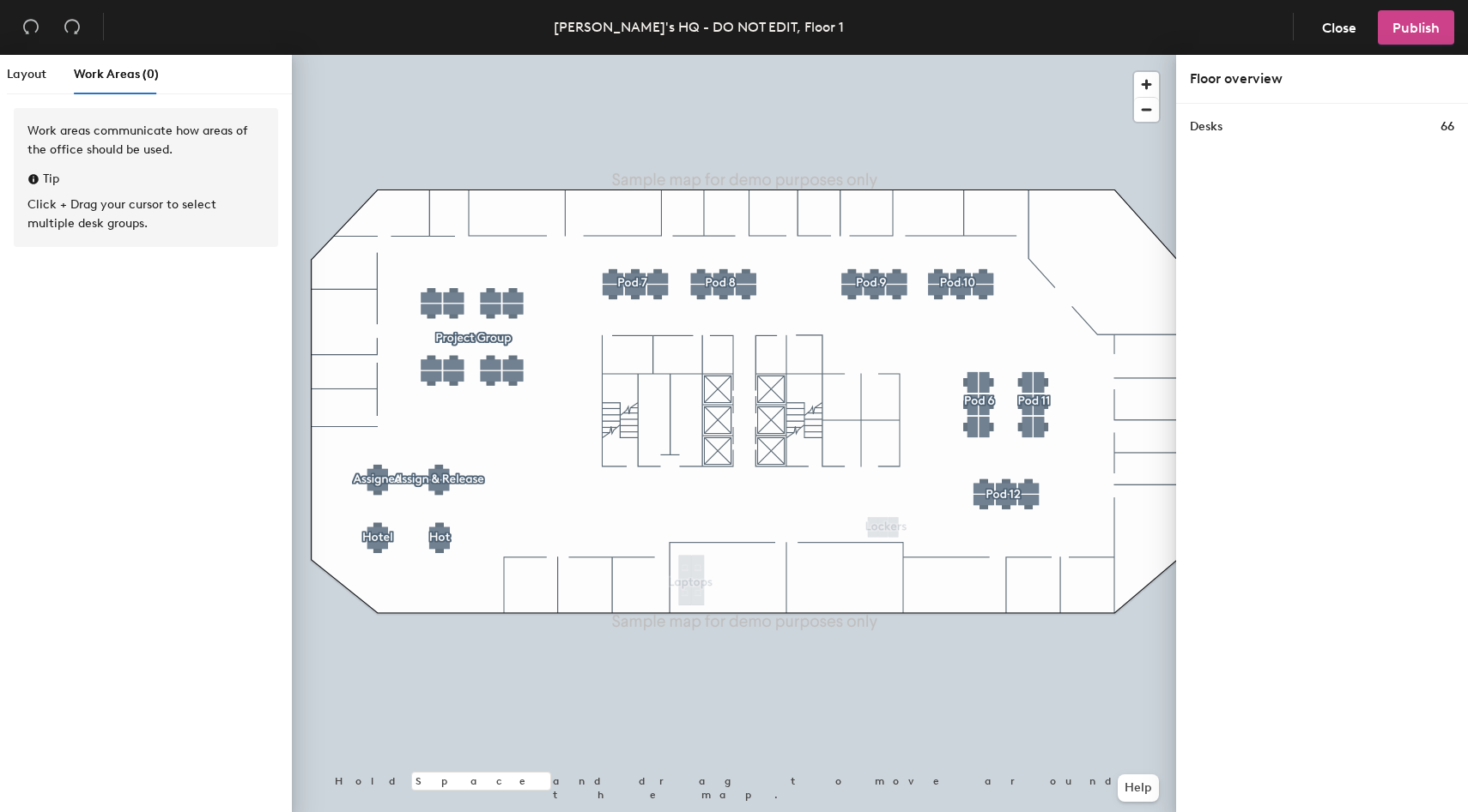
click at [1423, 14] on button "Publish" at bounding box center [1416, 28] width 76 height 34
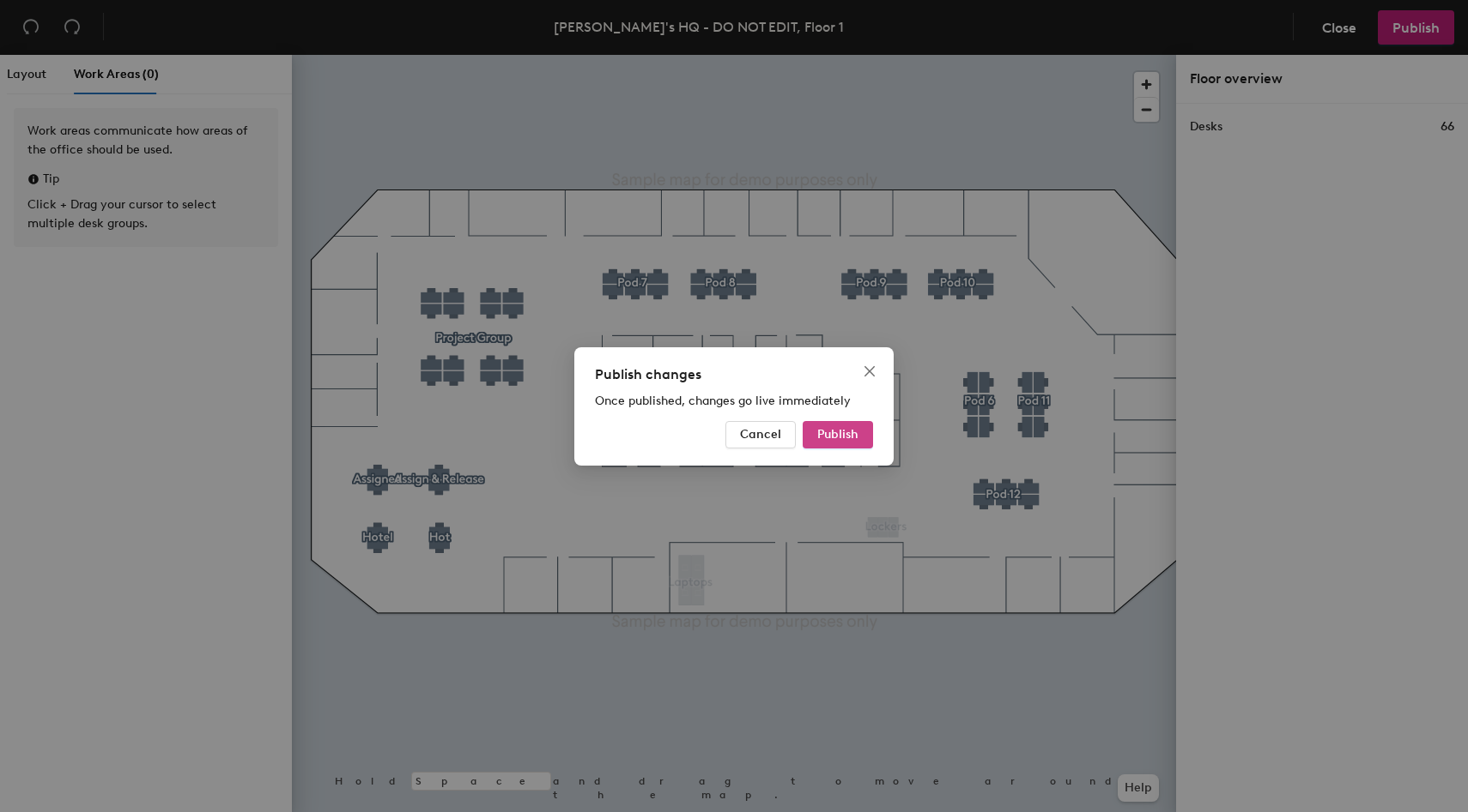
click at [842, 424] on button "Publish" at bounding box center [838, 434] width 70 height 28
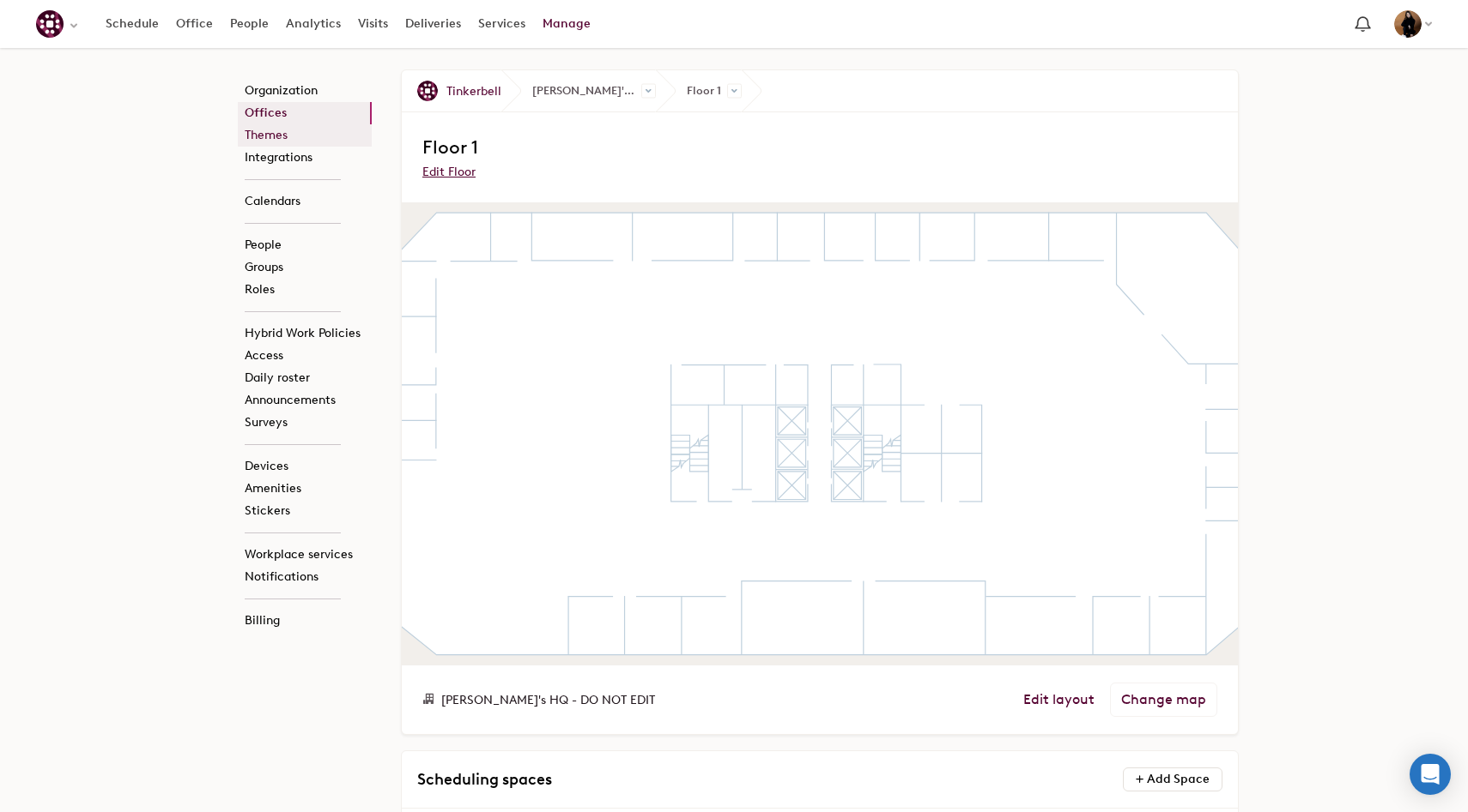
click at [312, 139] on link "Themes" at bounding box center [304, 135] width 134 height 22
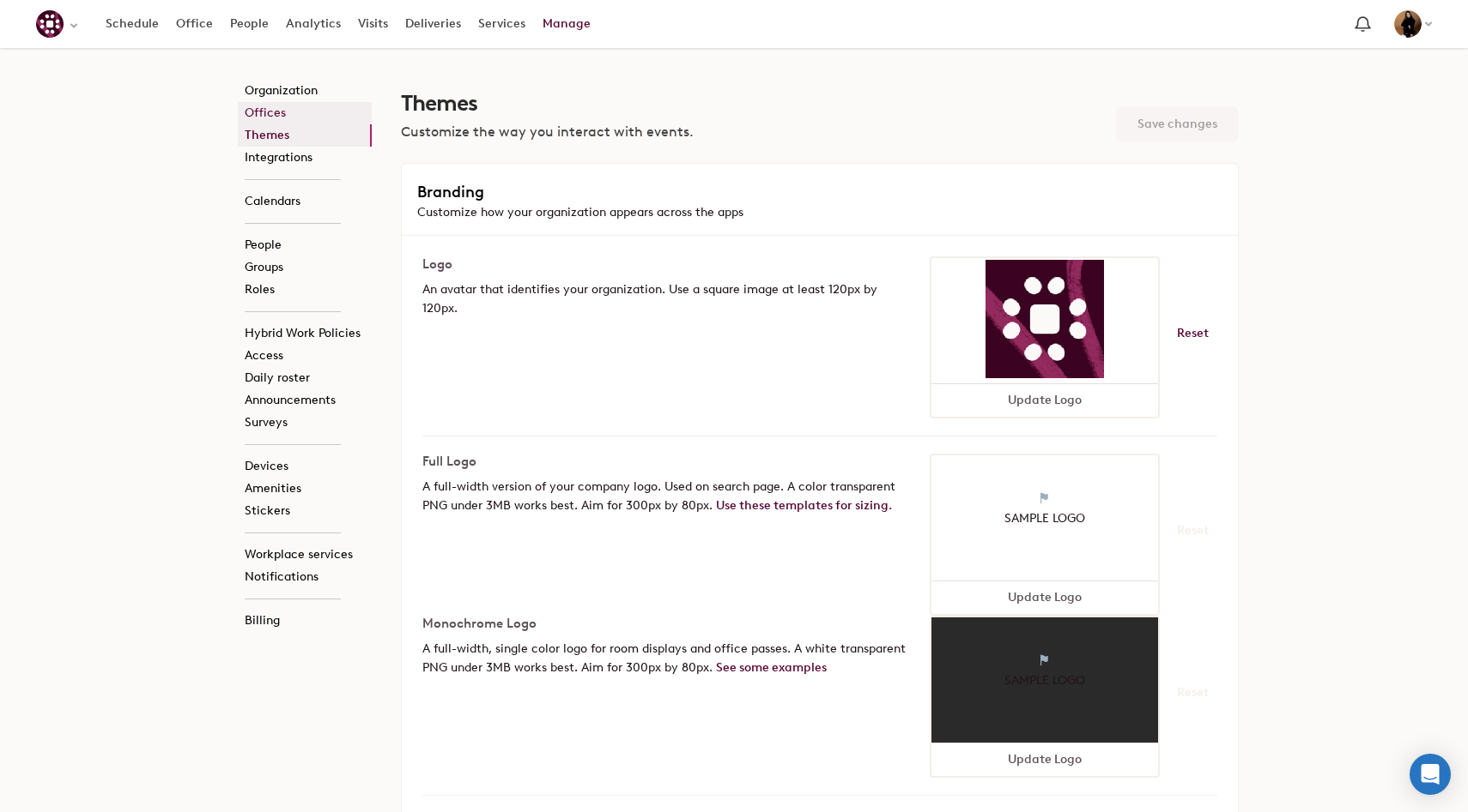
click at [294, 121] on link "Offices" at bounding box center [304, 112] width 134 height 22
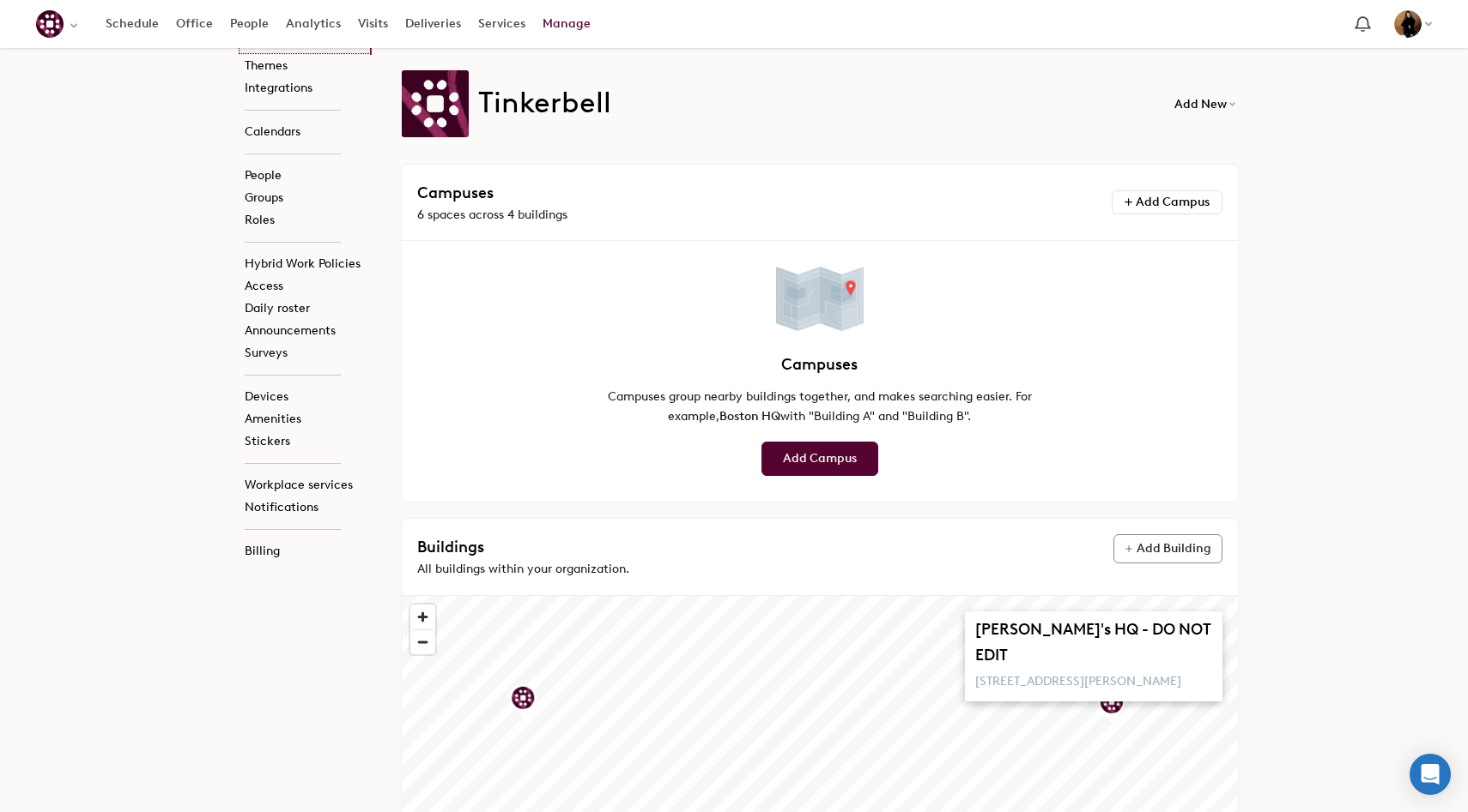
scroll to position [411, 0]
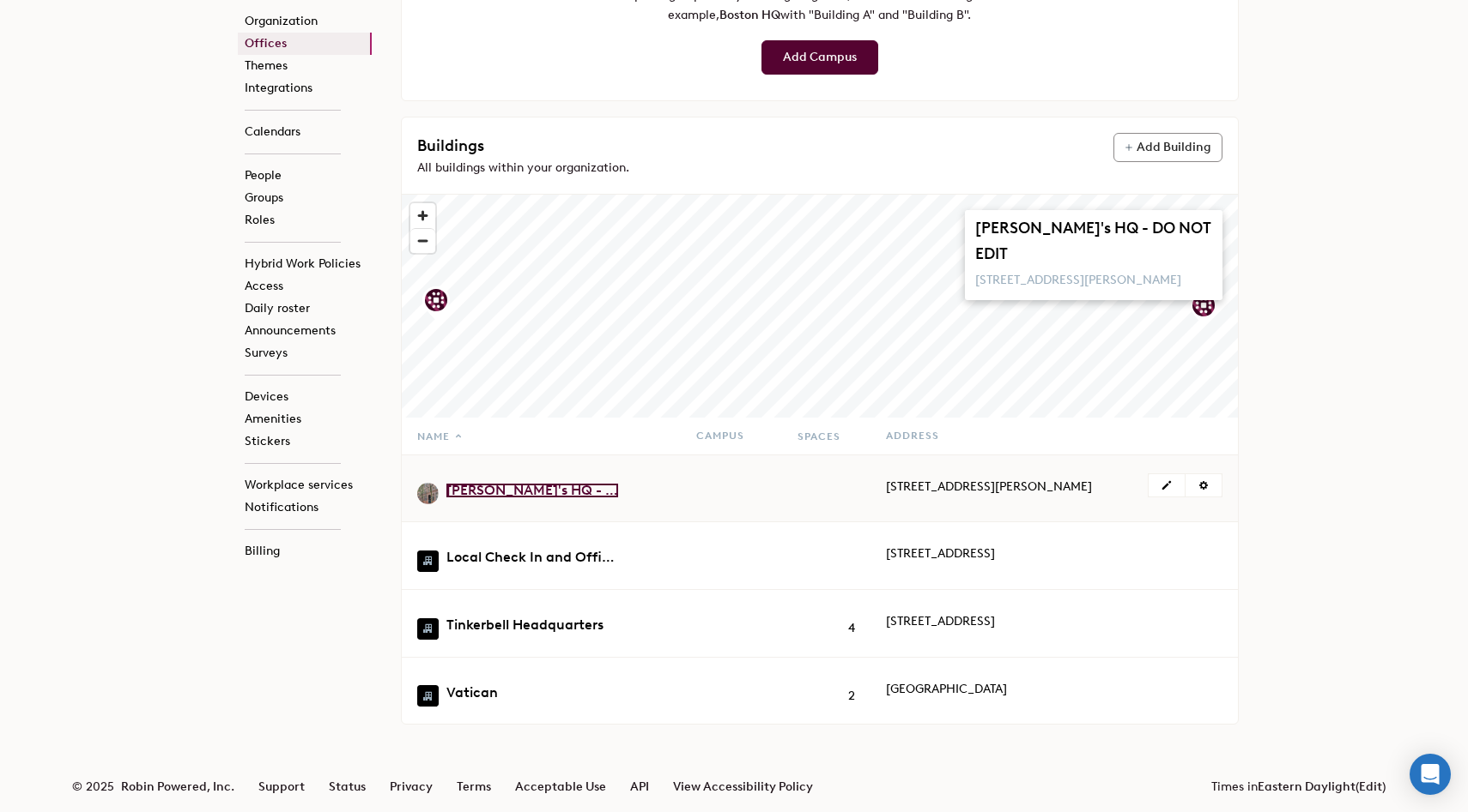
click at [543, 483] on link "Jennie's HQ - DO NOT EDIT" at bounding box center [532, 490] width 172 height 13
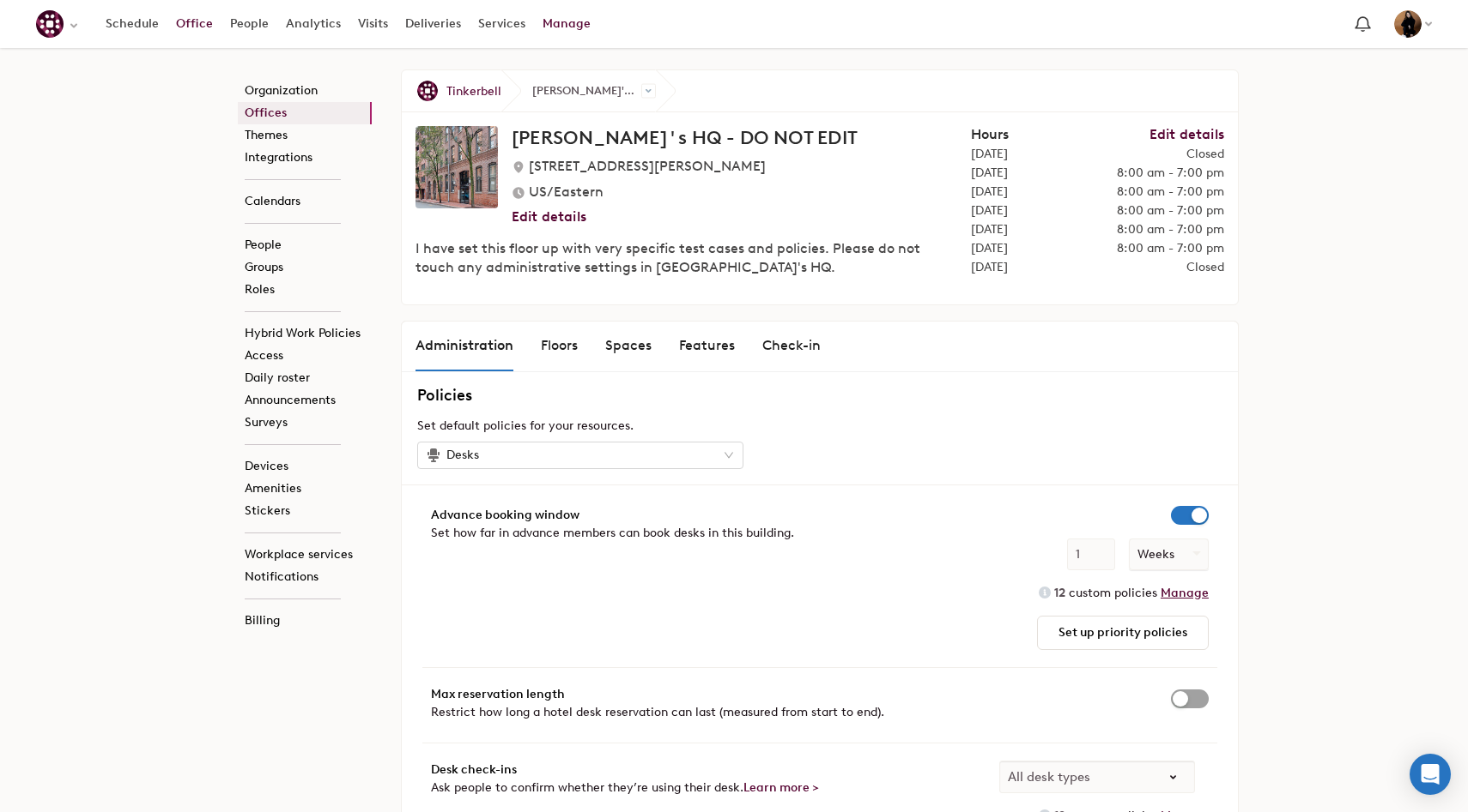
click at [194, 25] on link "Office" at bounding box center [194, 24] width 54 height 31
